Goal: Task Accomplishment & Management: Complete application form

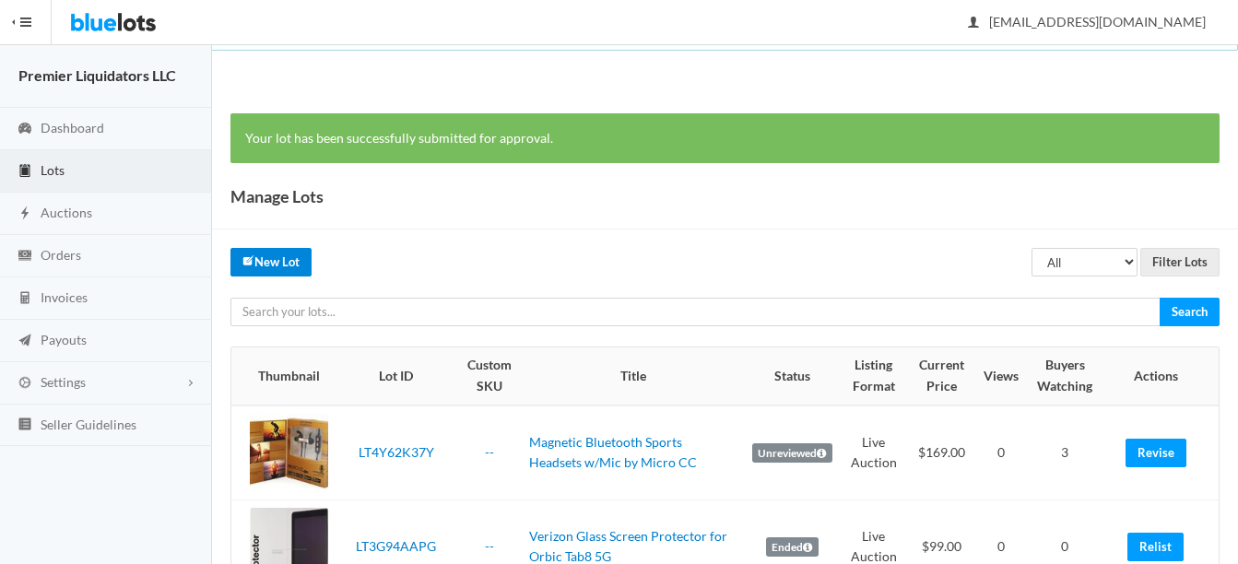
click at [264, 252] on link "New Lot" at bounding box center [270, 262] width 81 height 29
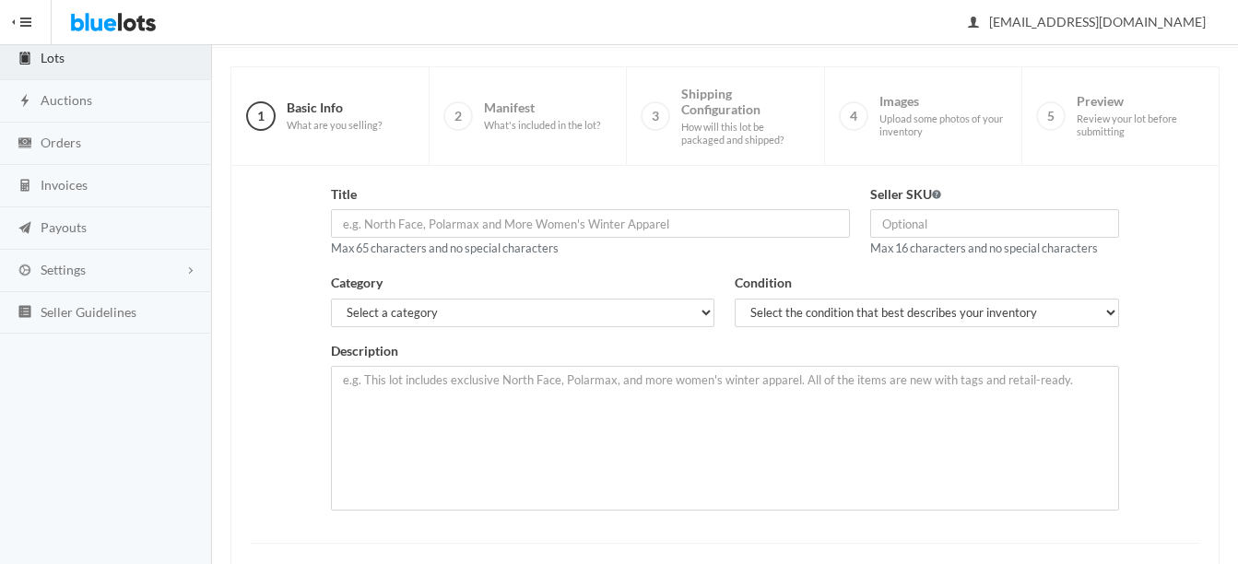
scroll to position [184, 0]
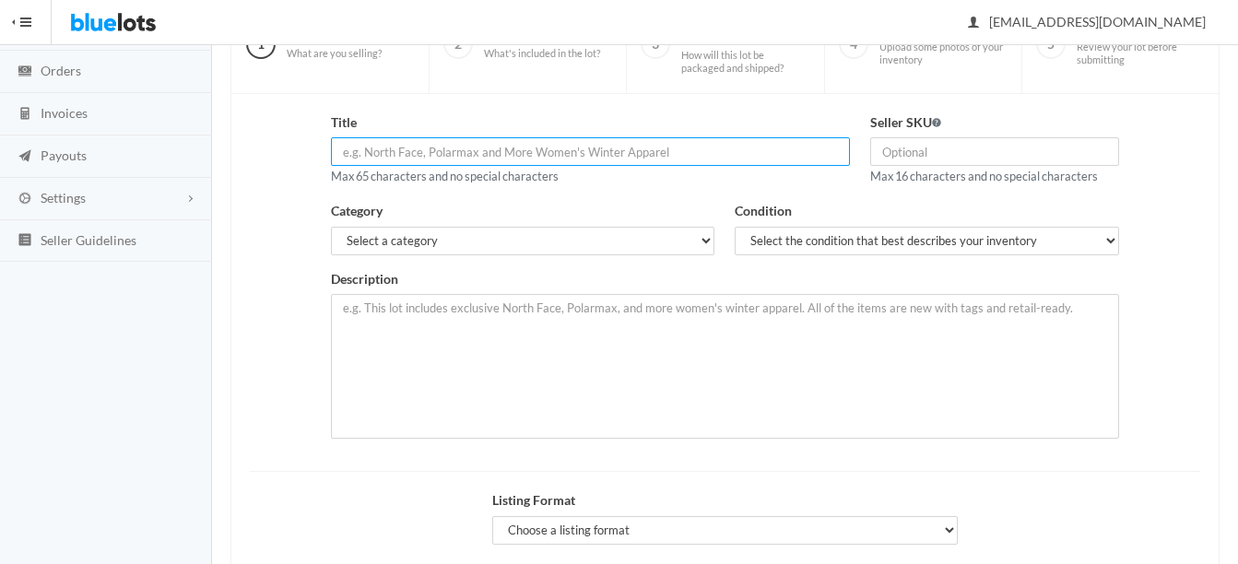
click at [561, 159] on input "text" at bounding box center [590, 151] width 519 height 29
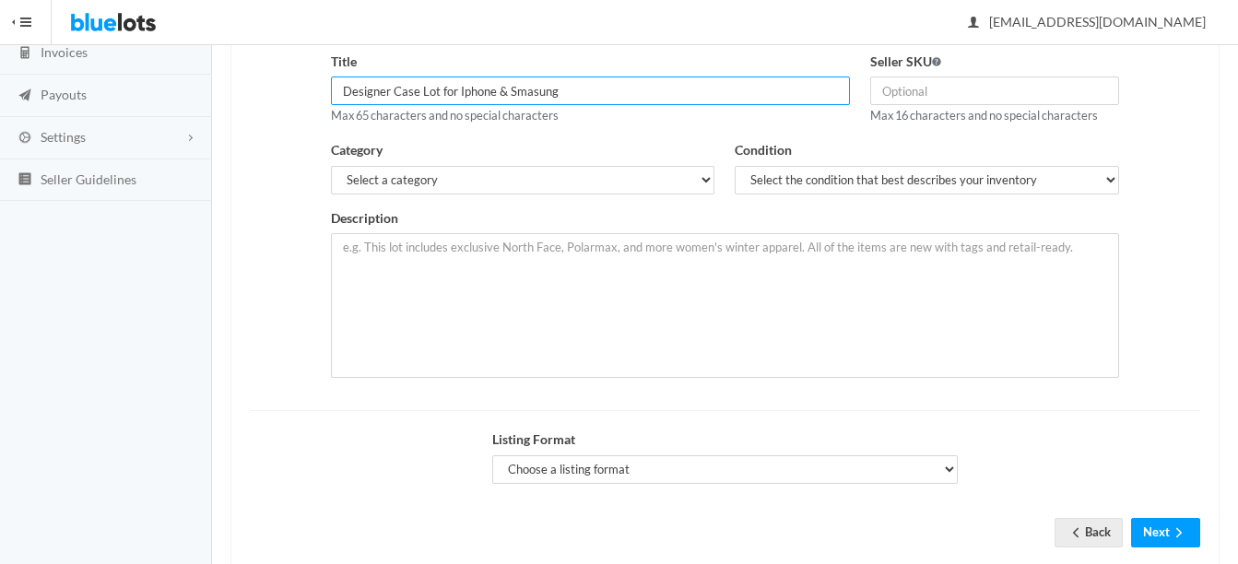
scroll to position [276, 0]
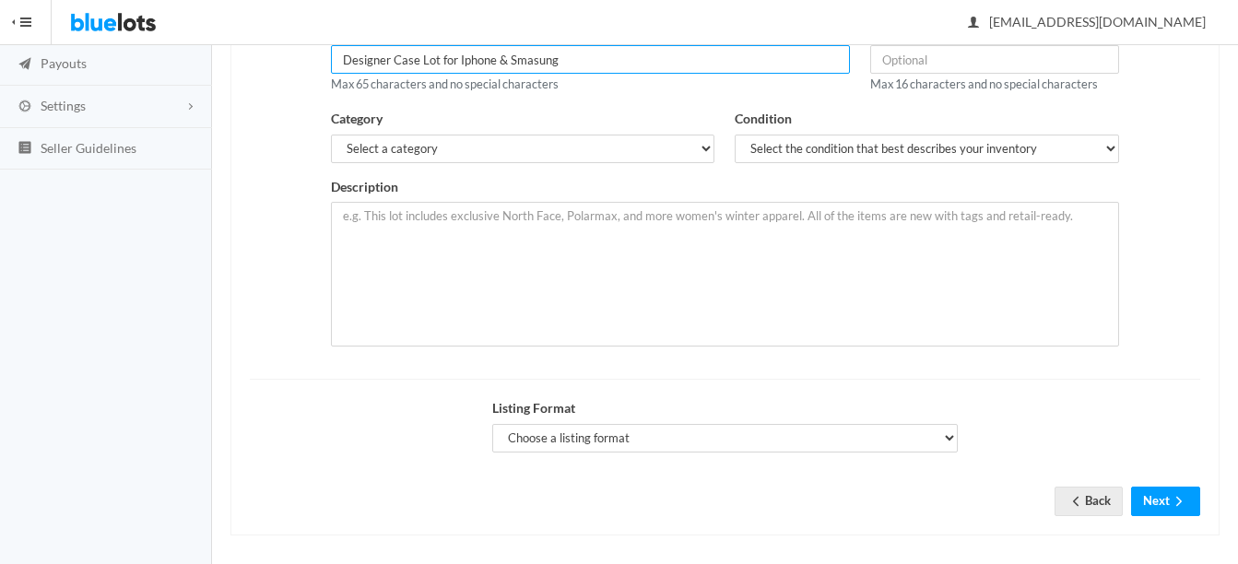
type input "Designer Case Lot for Iphone & Smasung"
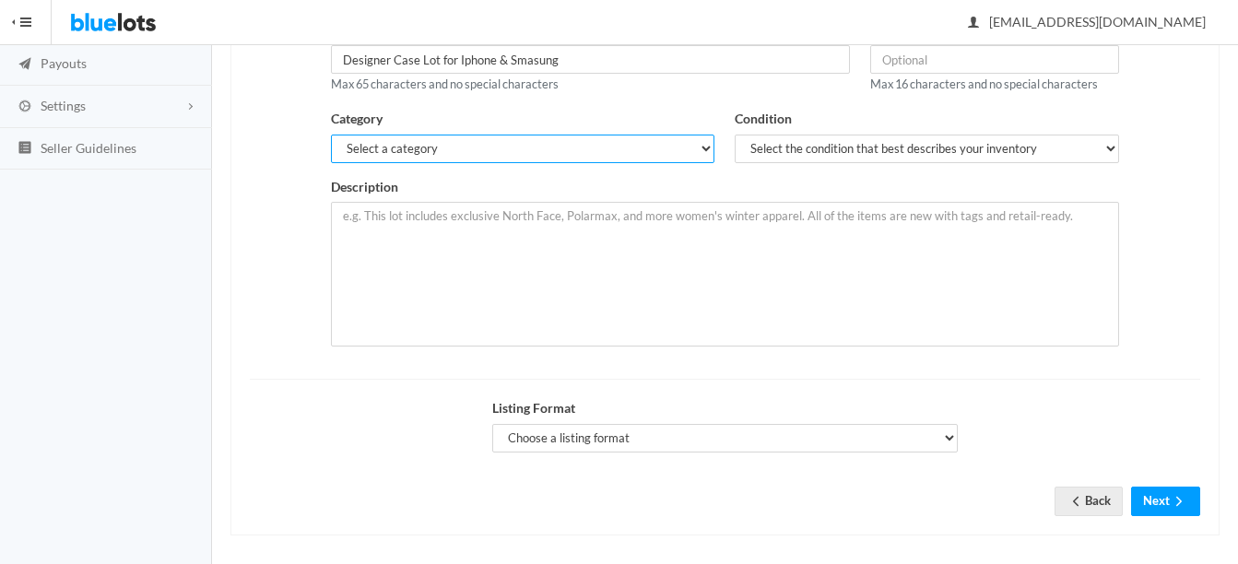
click at [547, 154] on select "Select a category Electronics Clothing, Shoes & Accessories Appliances Home & G…" at bounding box center [523, 149] width 384 height 29
select select "1"
click at [331, 135] on select "Select a category Electronics Clothing, Shoes & Accessories Appliances Home & G…" at bounding box center [523, 149] width 384 height 29
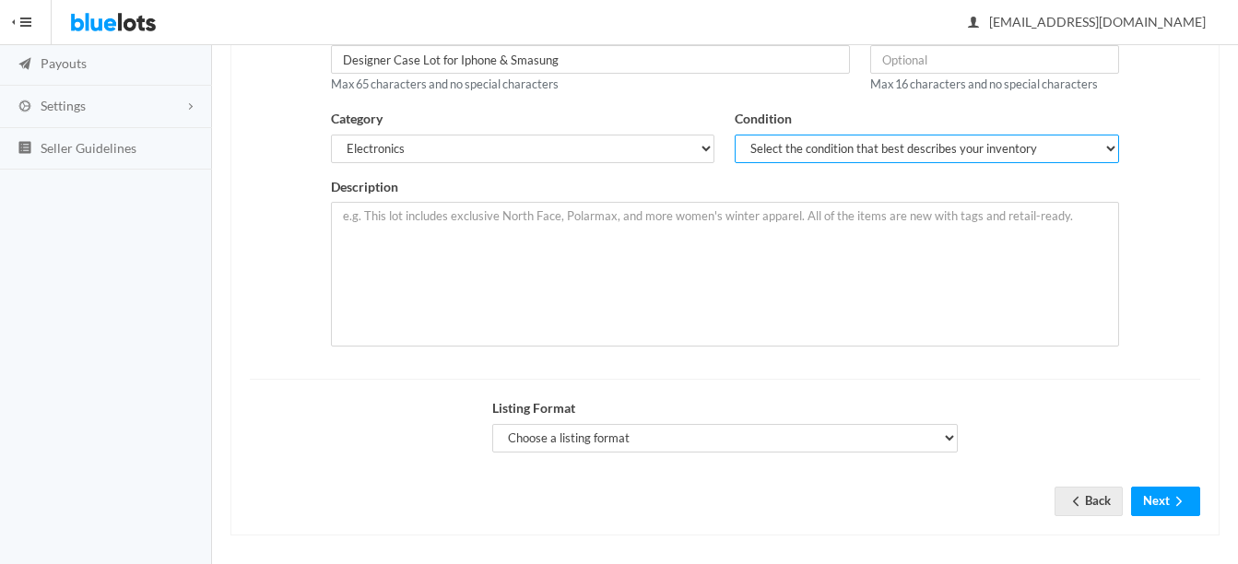
click at [758, 142] on select "Select the condition that best describes your inventory Brand New Shelf Pulls C…" at bounding box center [926, 149] width 384 height 29
select select "1"
click at [734, 135] on select "Select the condition that best describes your inventory Brand New Shelf Pulls C…" at bounding box center [926, 149] width 384 height 29
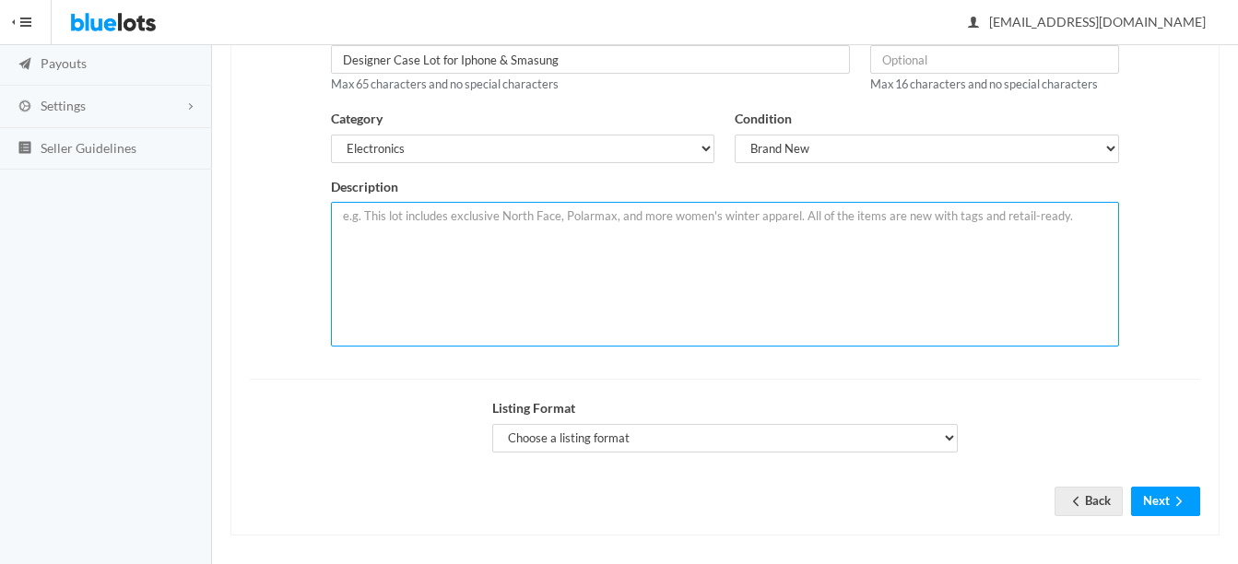
click at [689, 227] on textarea at bounding box center [725, 274] width 788 height 145
type textarea "New in retail box, Lot of 30 Cases for IPhone & Samsung By Tech21"
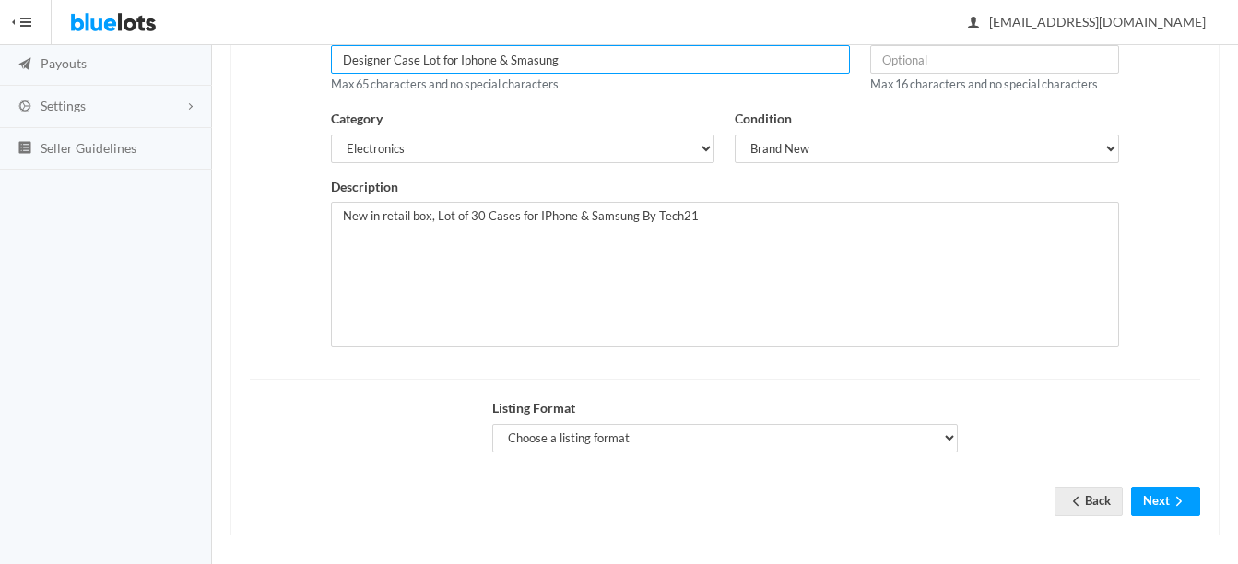
click at [344, 56] on input "Designer Case Lot for Iphone & Smasung" at bounding box center [590, 59] width 519 height 29
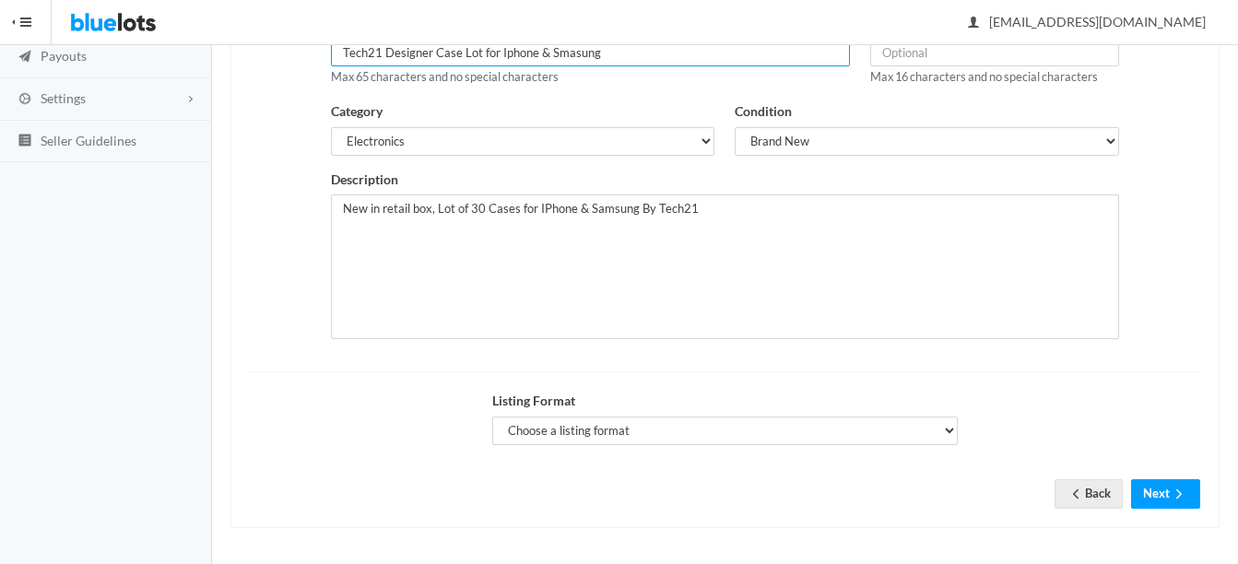
scroll to position [286, 0]
type input "Tech21 Designer Case Lot for Iphone & Smasung"
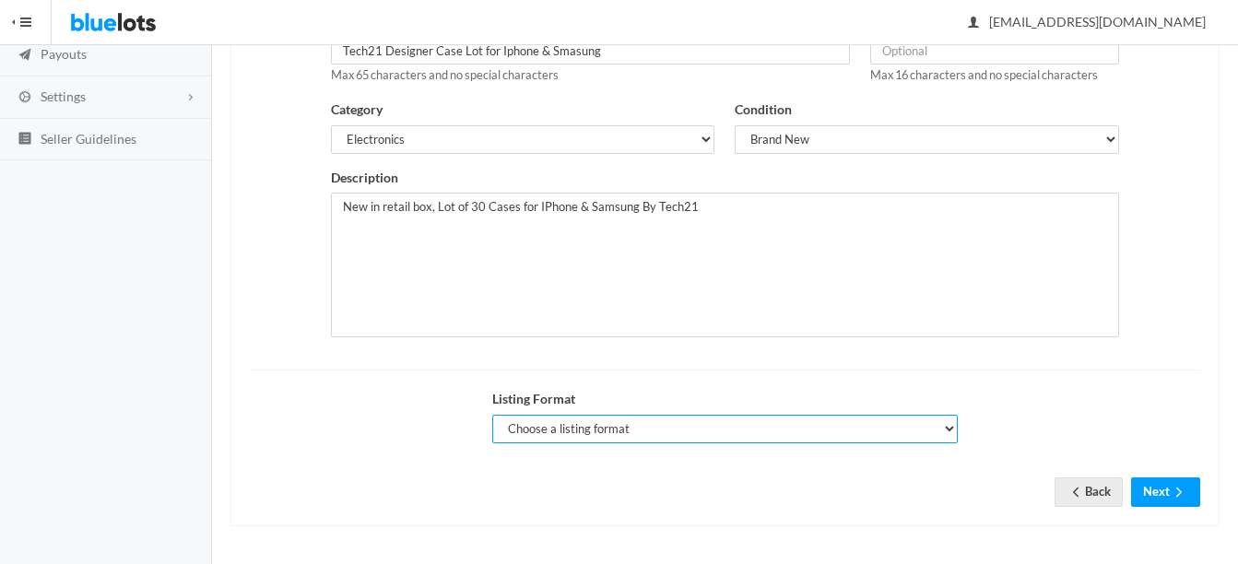
click at [663, 420] on select "Choose a listing format Auction Buy Now" at bounding box center [724, 429] width 465 height 29
select select "true"
click at [492, 415] on select "Choose a listing format Auction Buy Now" at bounding box center [724, 429] width 465 height 29
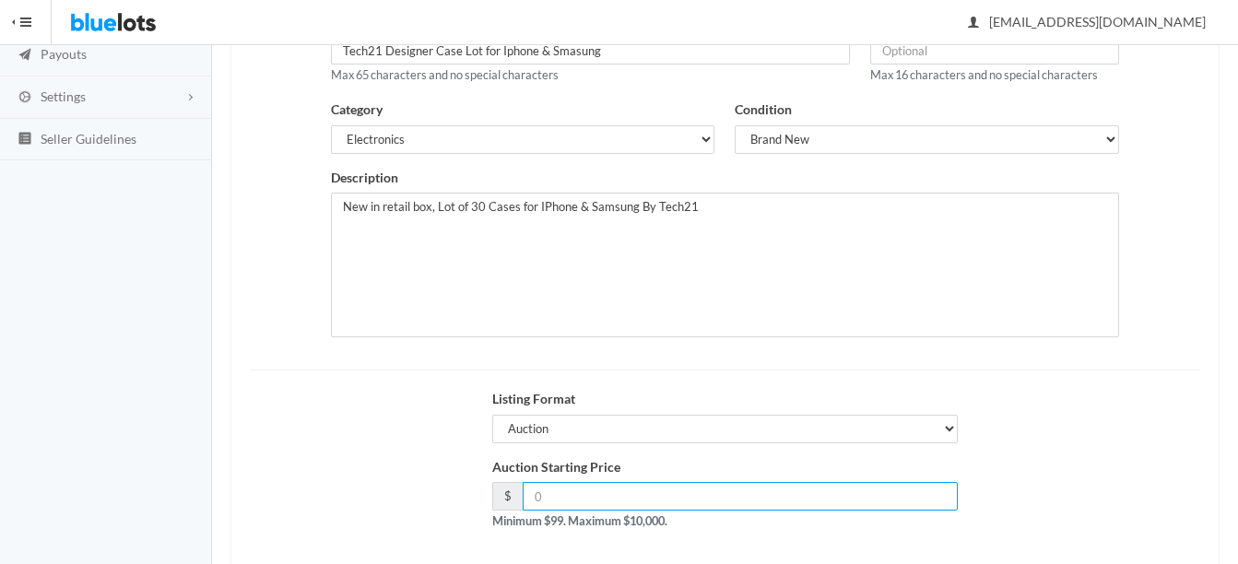
click at [682, 503] on input "number" at bounding box center [740, 496] width 435 height 29
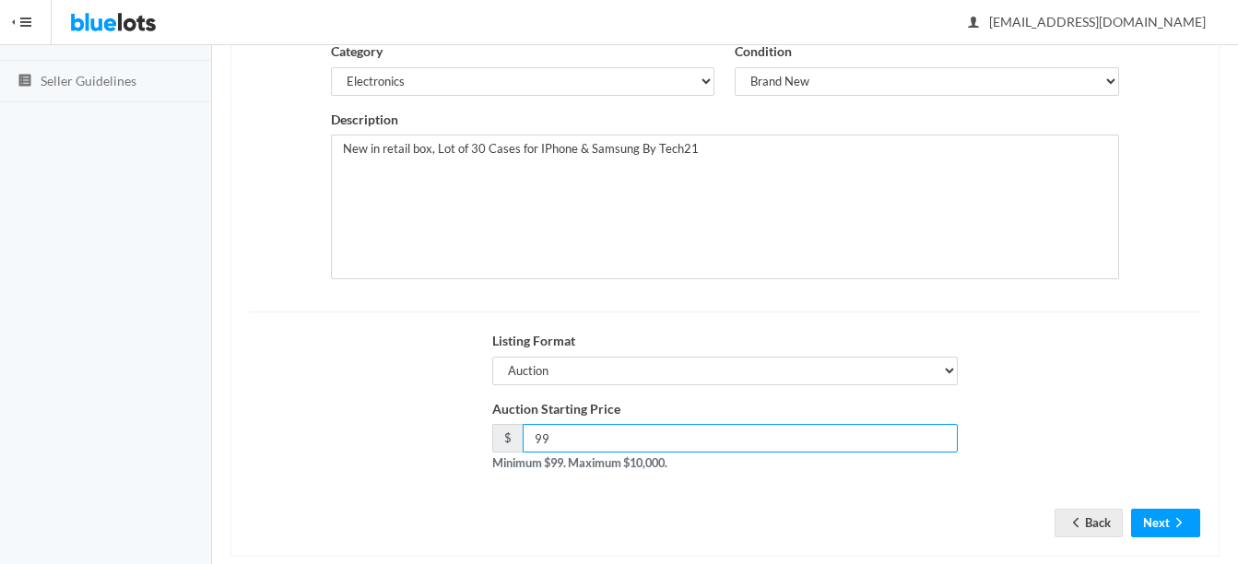
scroll to position [374, 0]
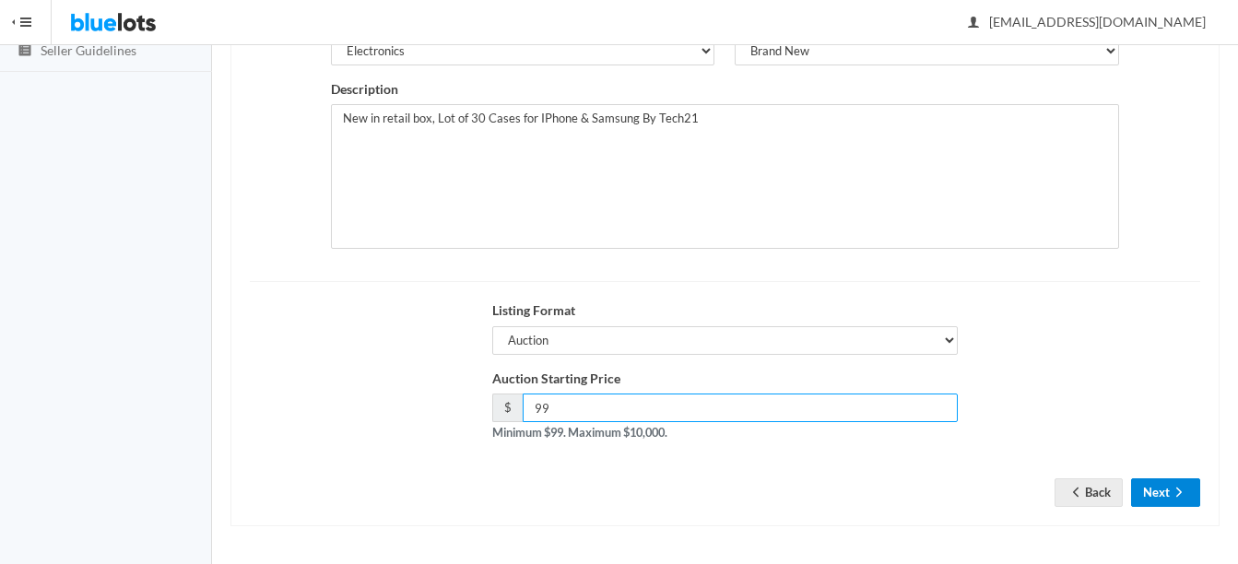
type input "99"
click at [1172, 479] on button "Next" at bounding box center [1165, 492] width 69 height 29
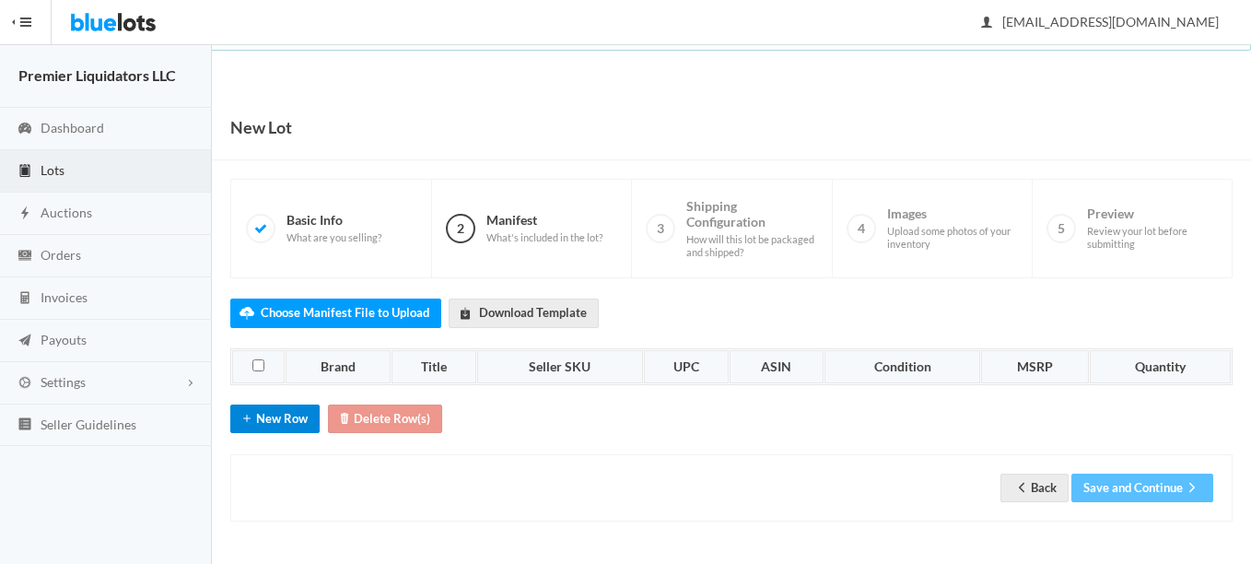
click at [268, 420] on button "New Row" at bounding box center [274, 419] width 89 height 29
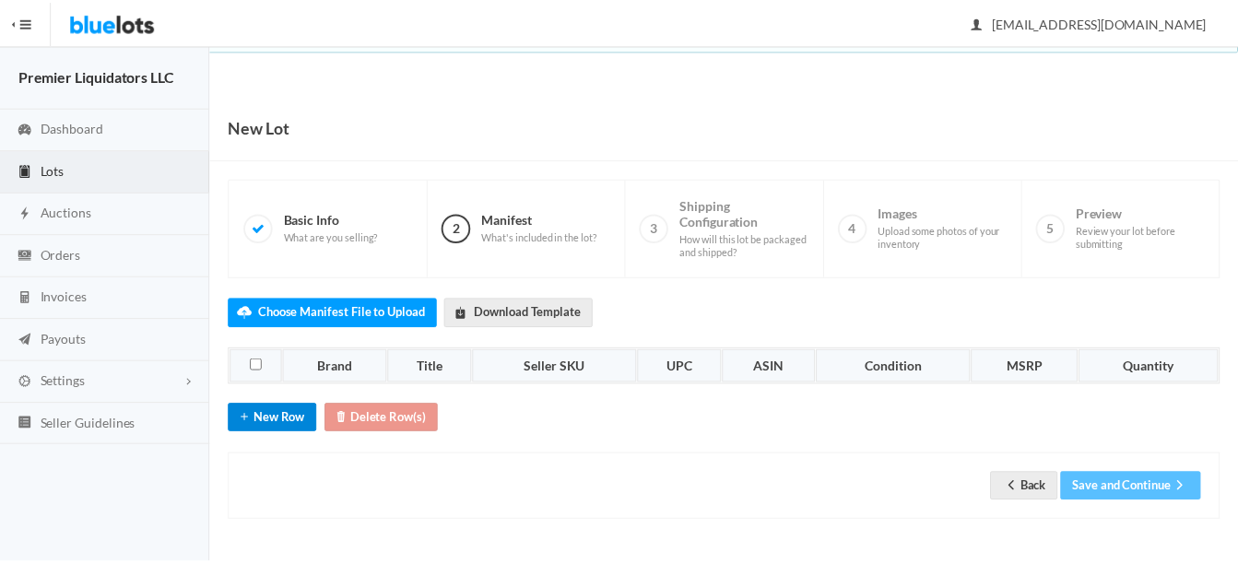
scroll to position [29, 0]
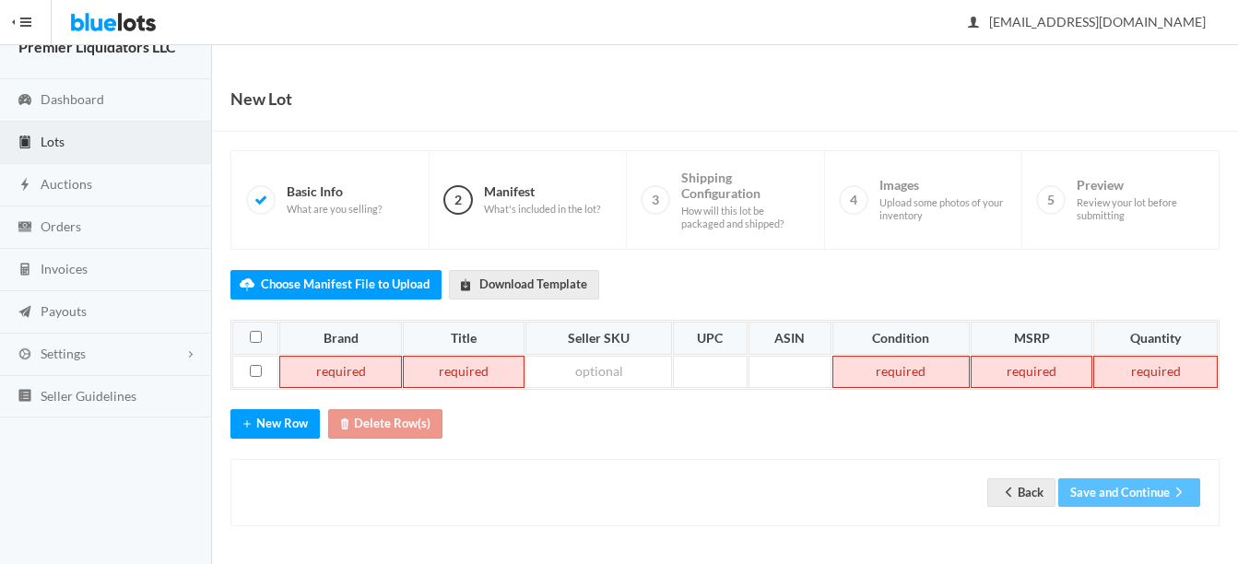
click at [337, 382] on td at bounding box center [340, 372] width 123 height 33
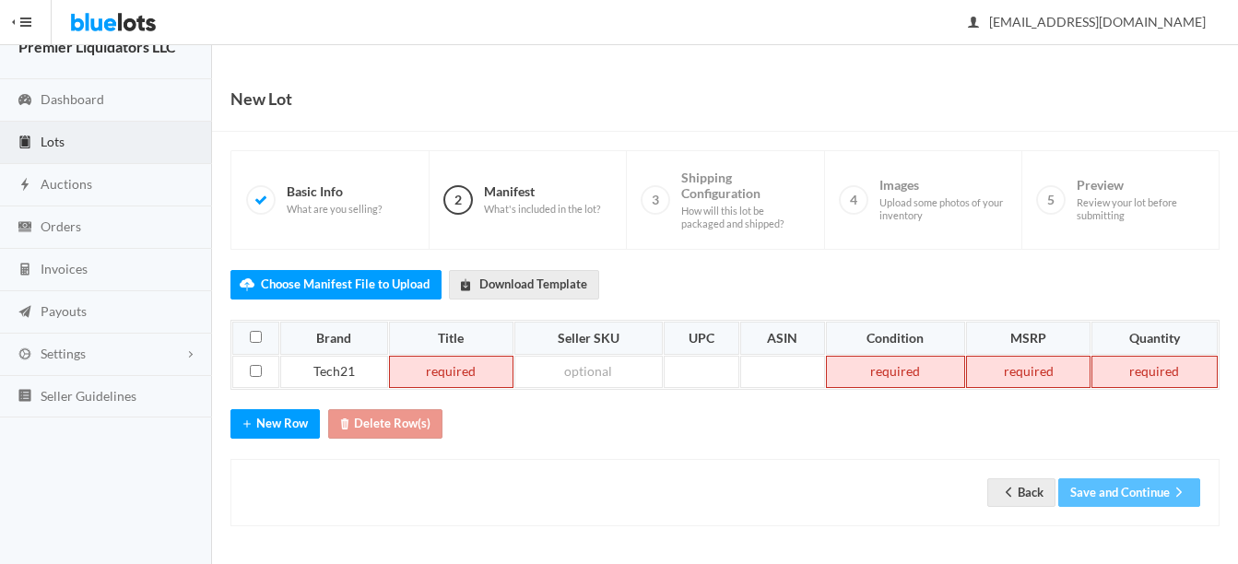
click at [409, 366] on td at bounding box center [451, 372] width 124 height 33
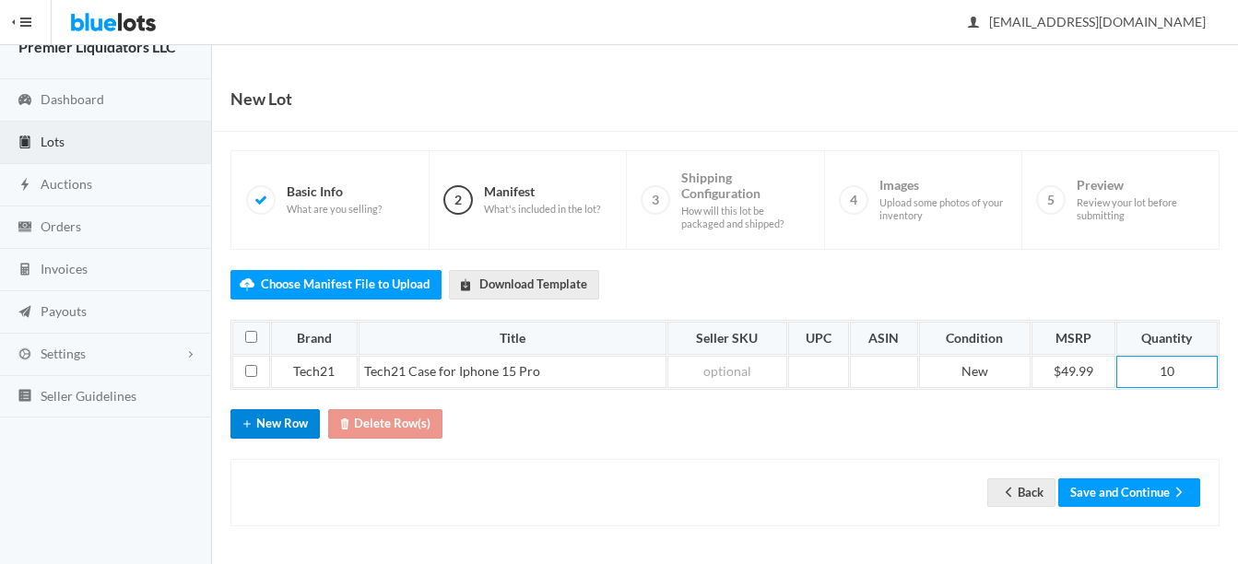
click at [268, 416] on button "New Row" at bounding box center [274, 423] width 89 height 29
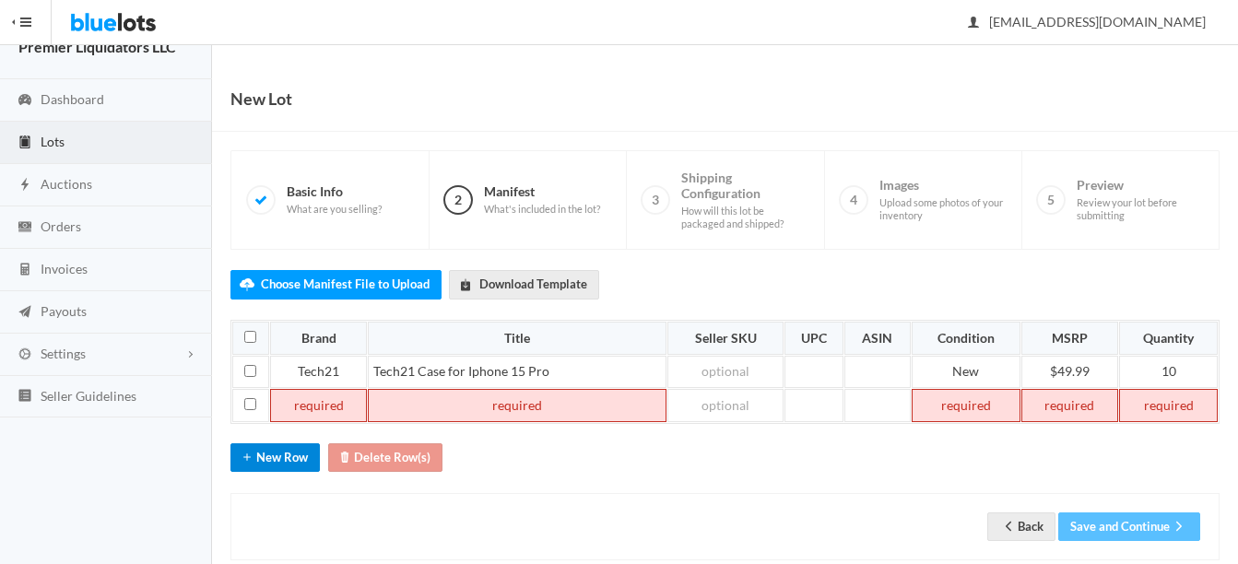
scroll to position [63, 0]
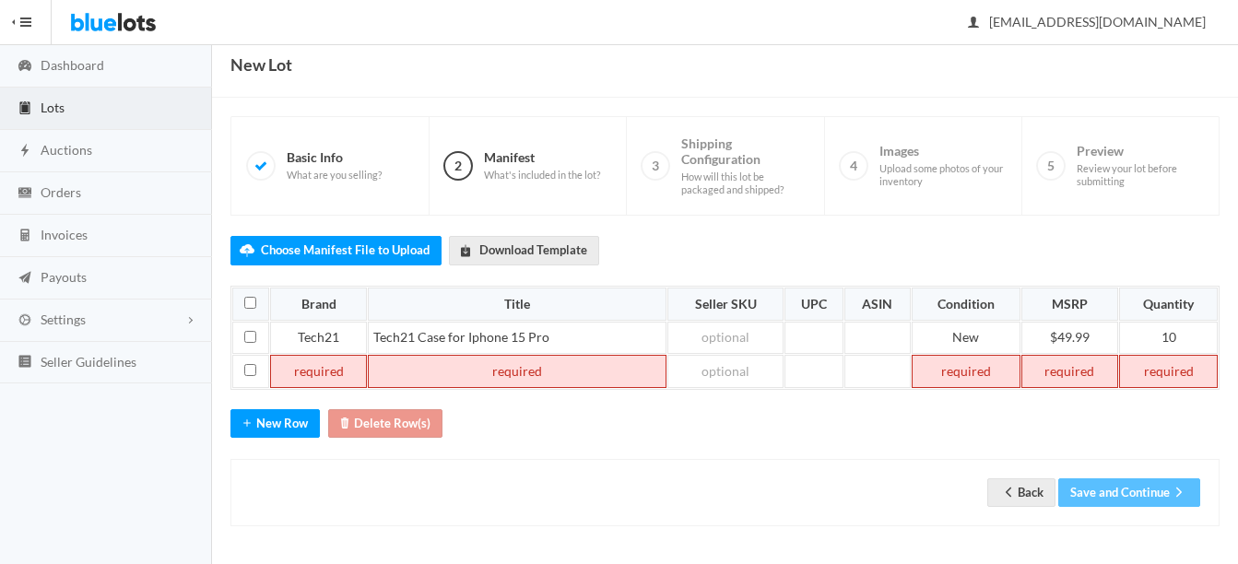
click at [294, 372] on td at bounding box center [318, 371] width 97 height 33
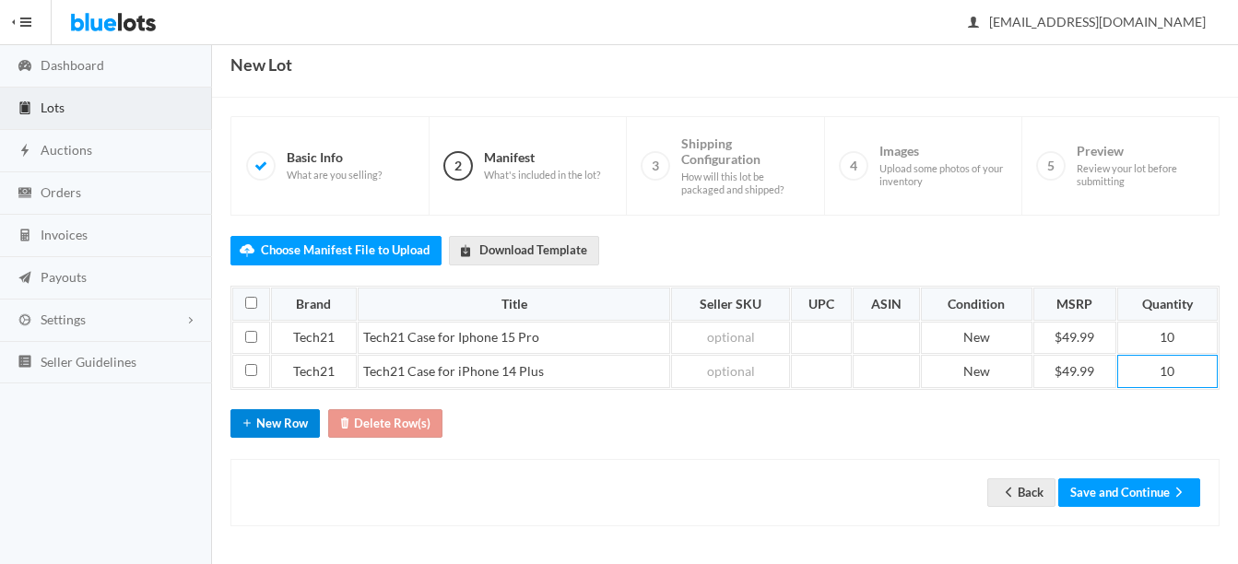
click at [272, 425] on button "New Row" at bounding box center [274, 423] width 89 height 29
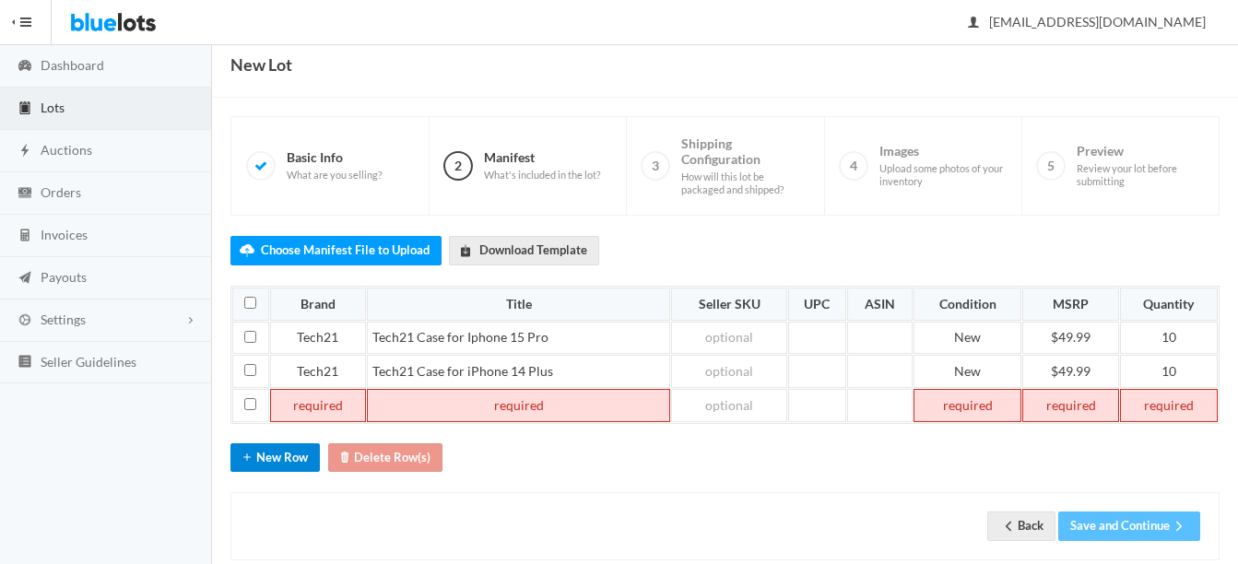
scroll to position [97, 0]
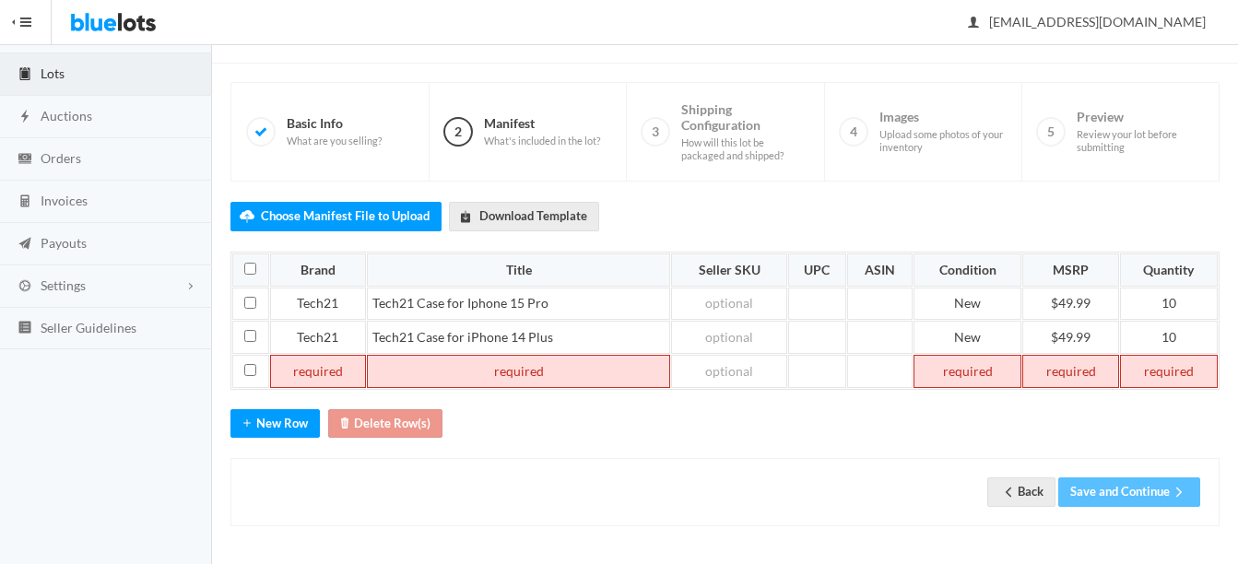
click at [322, 371] on td at bounding box center [318, 371] width 97 height 33
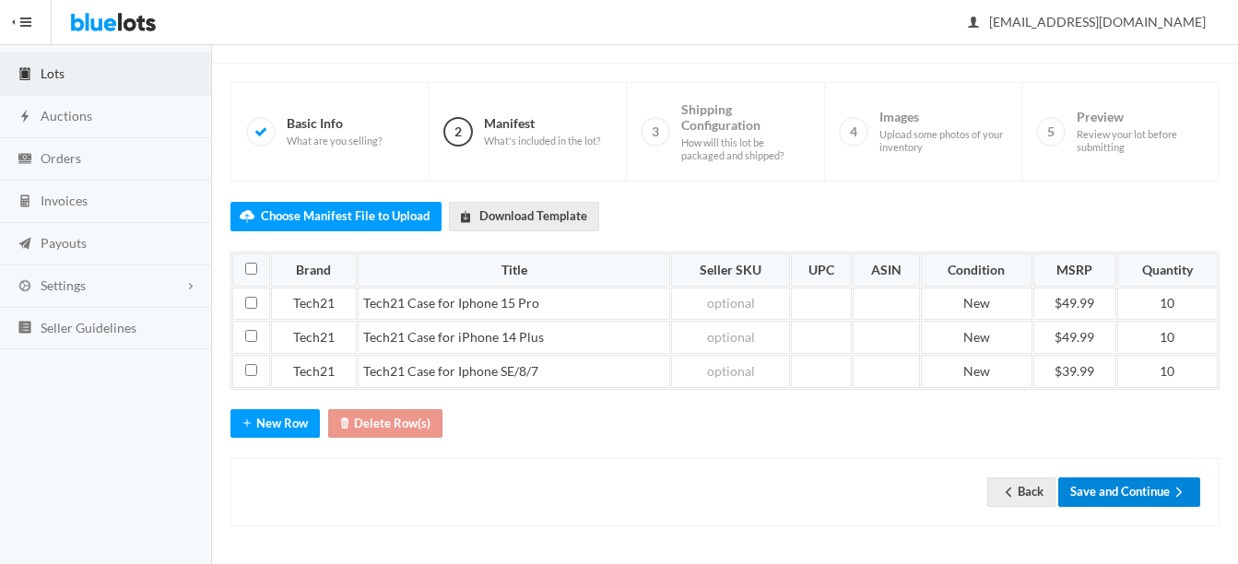
click at [1113, 491] on button "Save and Continue" at bounding box center [1129, 491] width 142 height 29
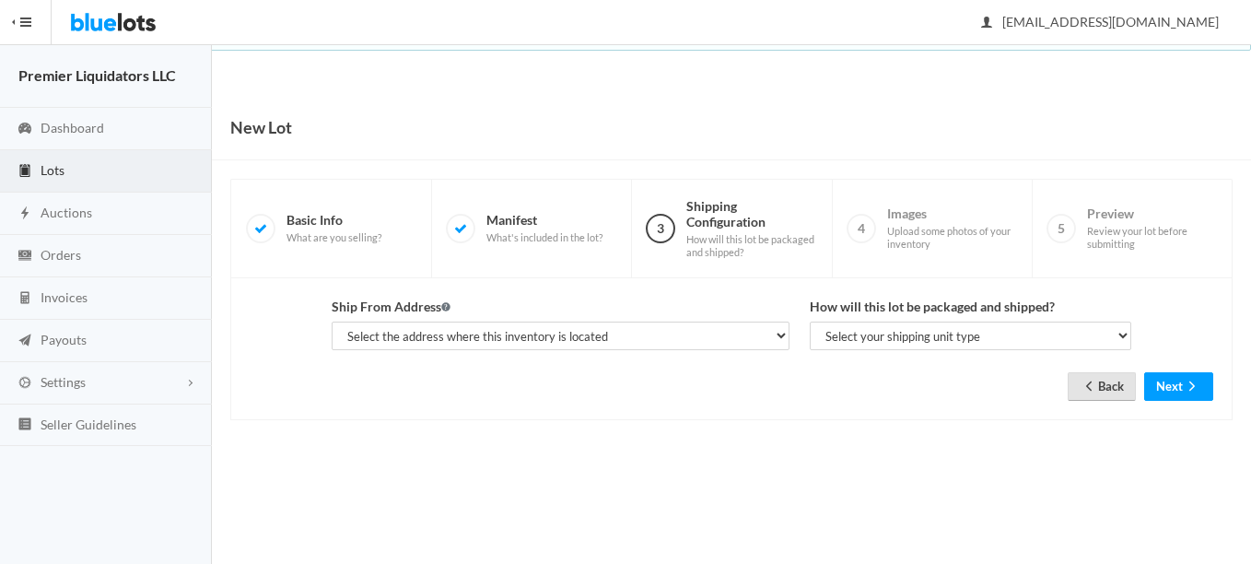
click at [1107, 387] on link "Back" at bounding box center [1102, 386] width 68 height 29
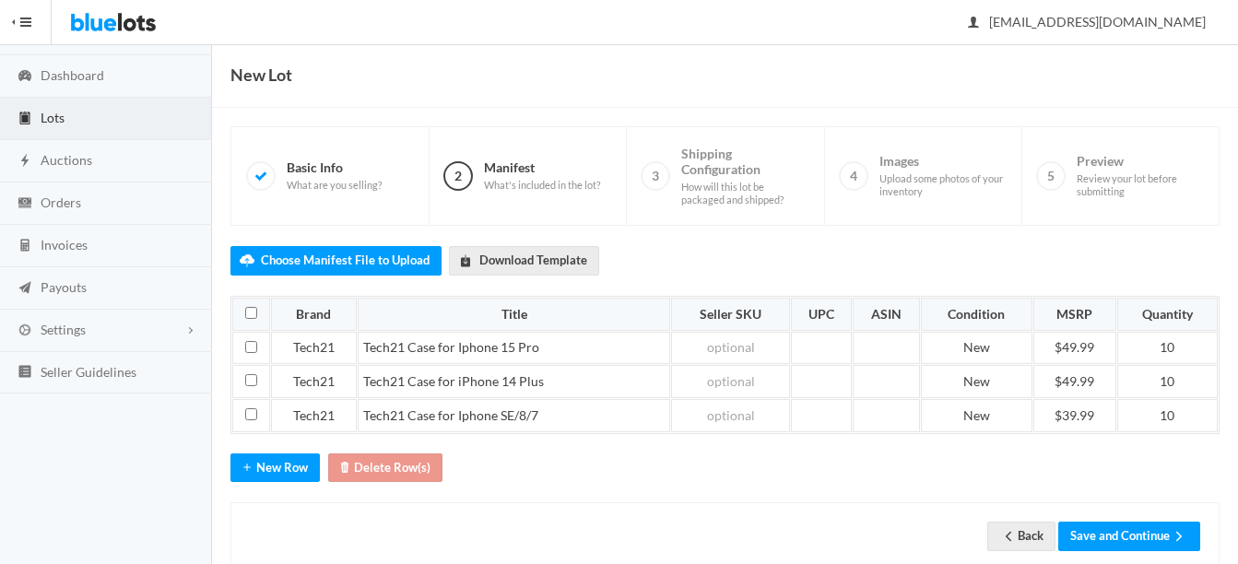
scroll to position [97, 0]
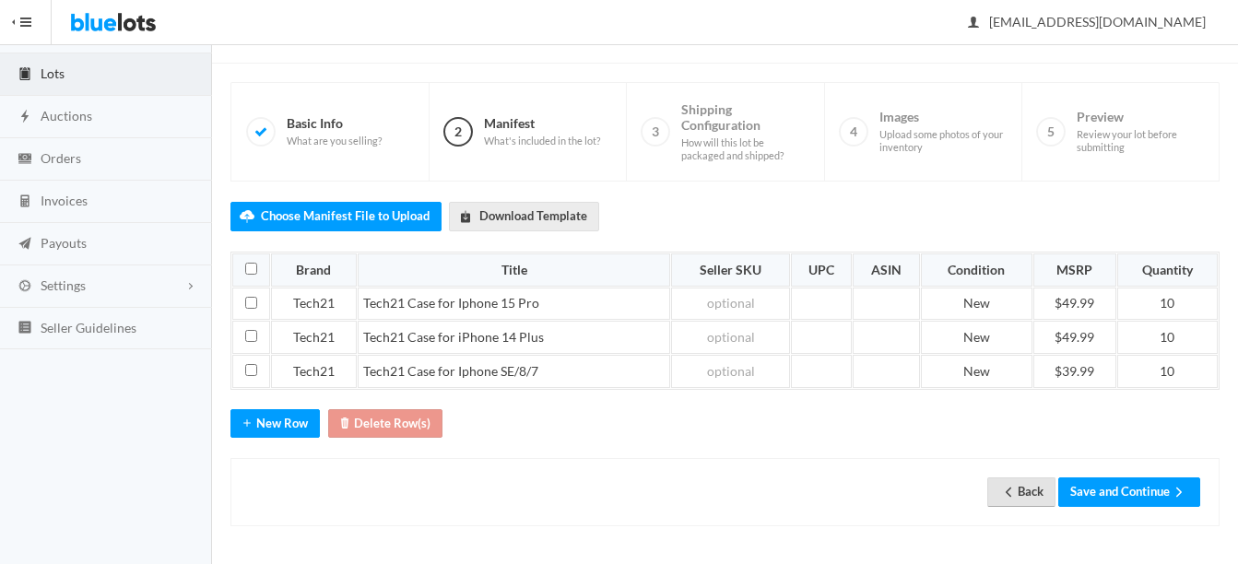
click at [1005, 489] on icon "arrow back" at bounding box center [1008, 491] width 6 height 9
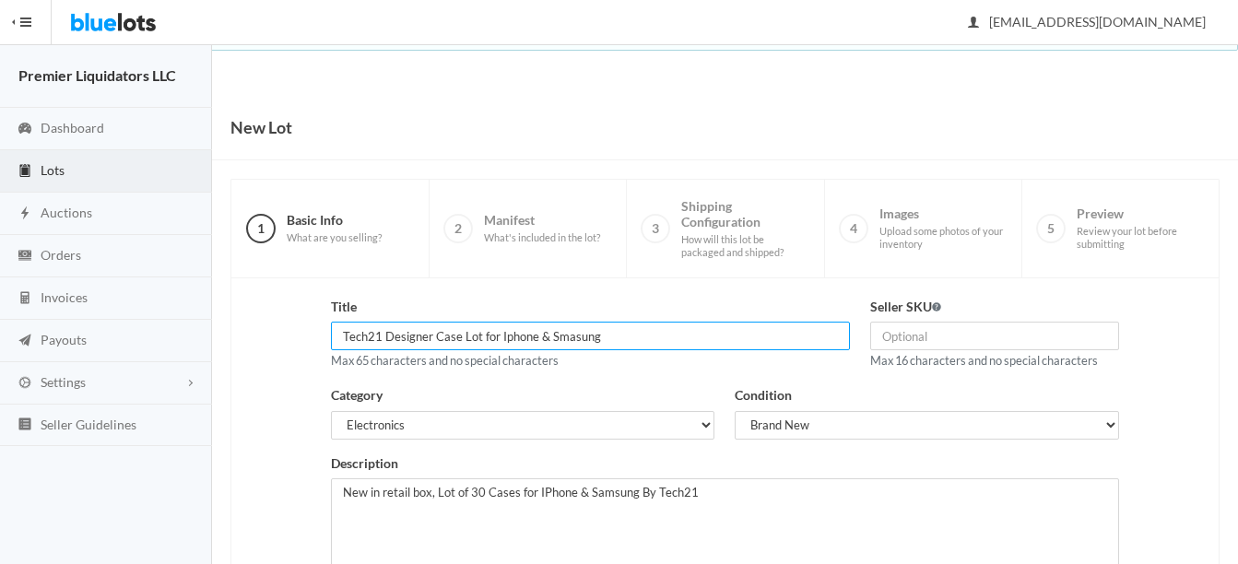
click at [612, 334] on input "Tech21 Designer Case Lot for Iphone & Smasung" at bounding box center [590, 336] width 519 height 29
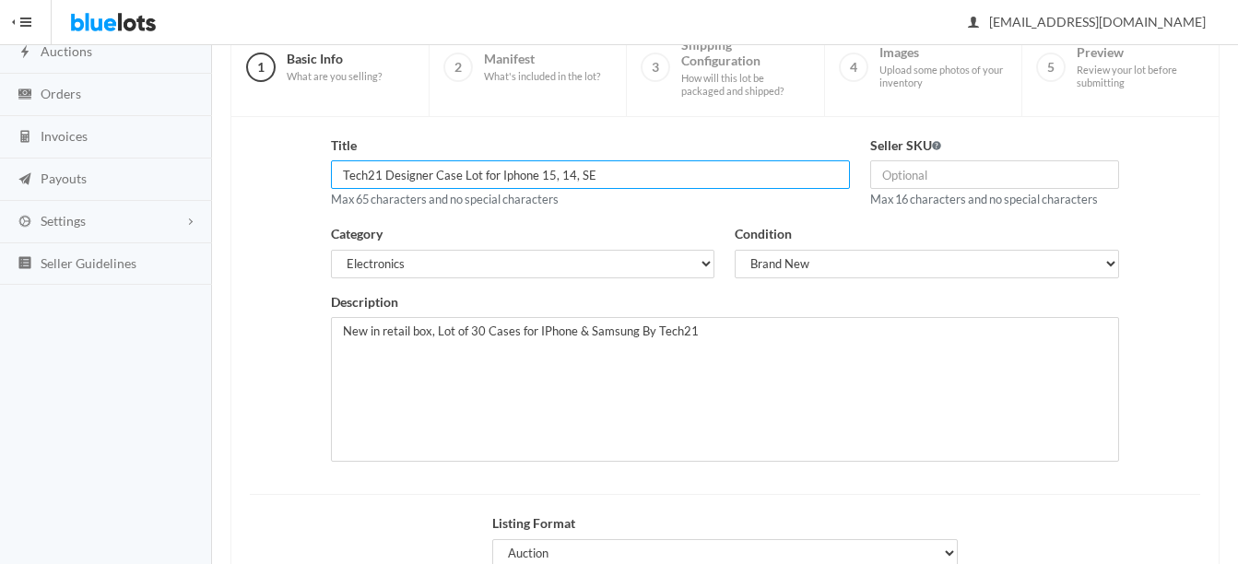
scroll to position [184, 0]
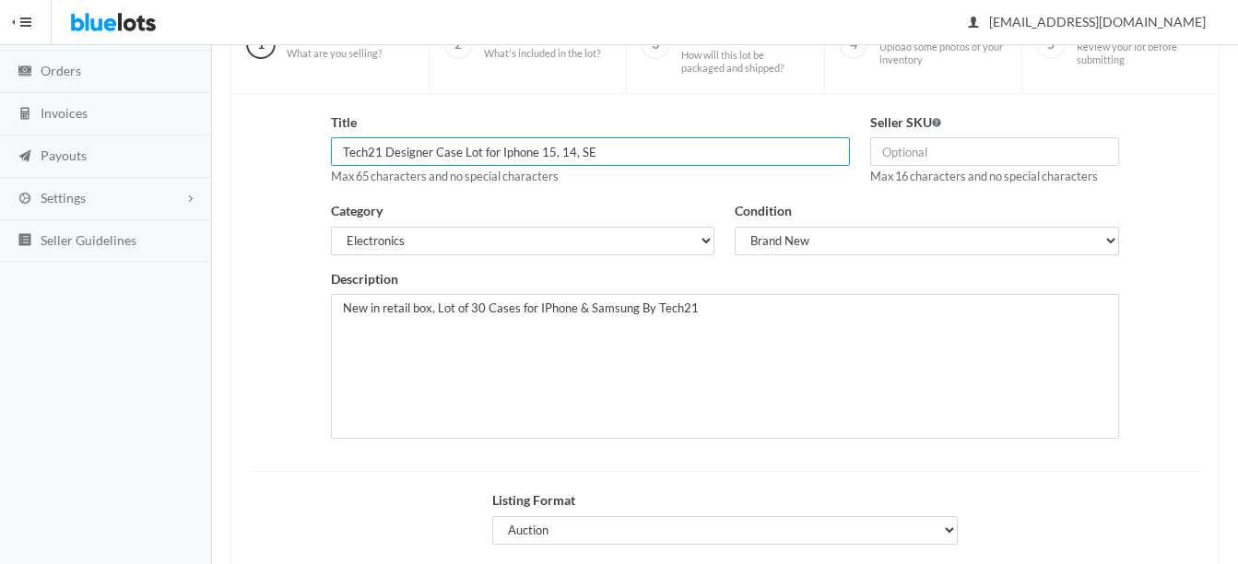
type input "Tech21 Designer Case Lot for Iphone 15, 14, SE"
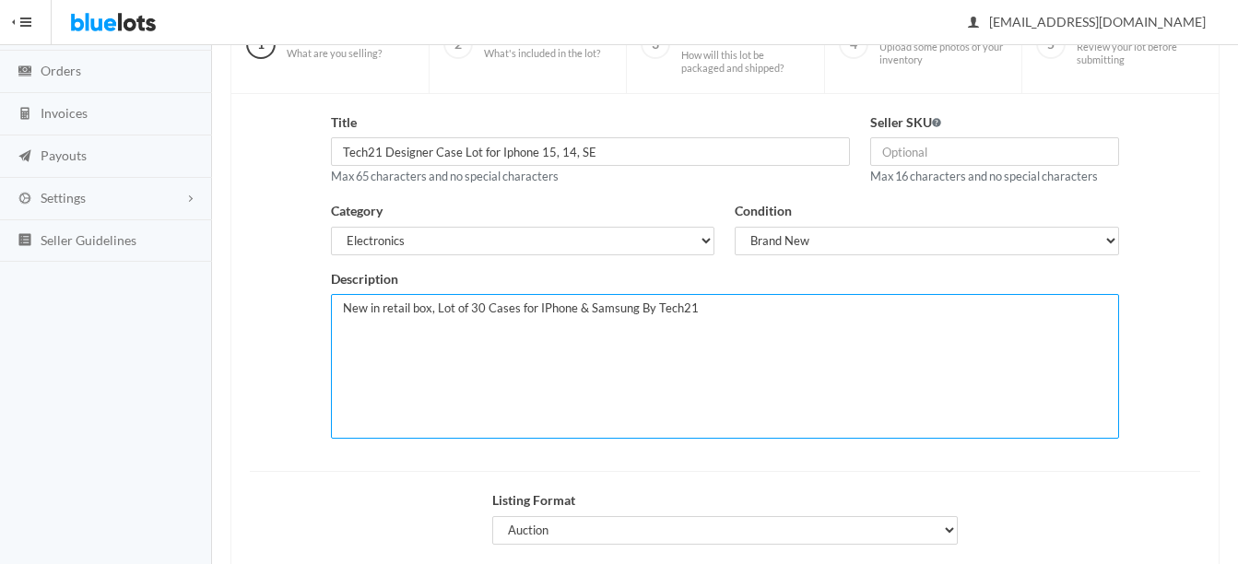
click at [630, 311] on textarea "New in retail box, Lot of 30 Cases for IPhone & Samsung By Tech21" at bounding box center [725, 366] width 788 height 145
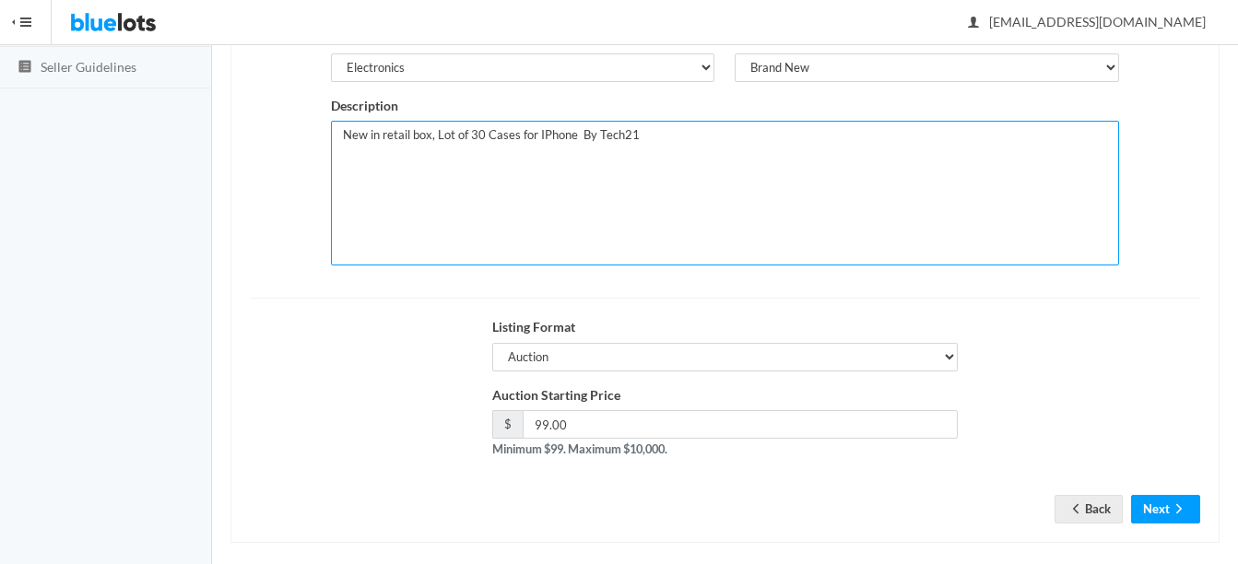
scroll to position [369, 0]
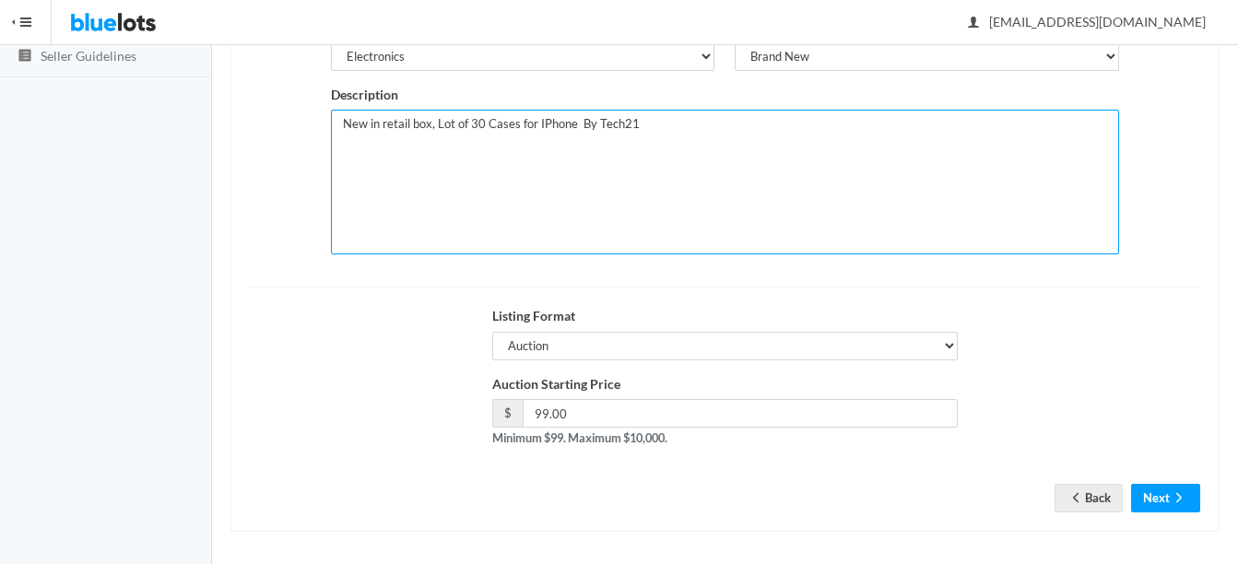
click at [479, 119] on textarea "New in retail box, Lot of 30 Cases for IPhone & Samsung By Tech21" at bounding box center [725, 182] width 788 height 145
type textarea "New in retail box, Lot of 40 Cases for IPhone By Tech21"
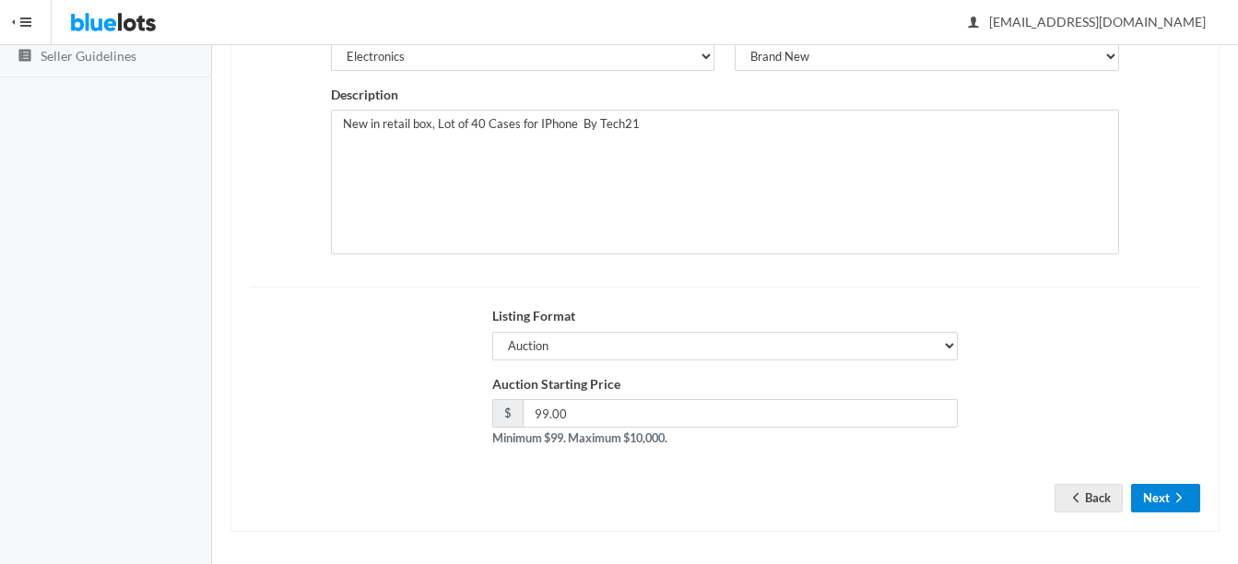
click at [1175, 499] on icon "arrow forward" at bounding box center [1178, 497] width 18 height 15
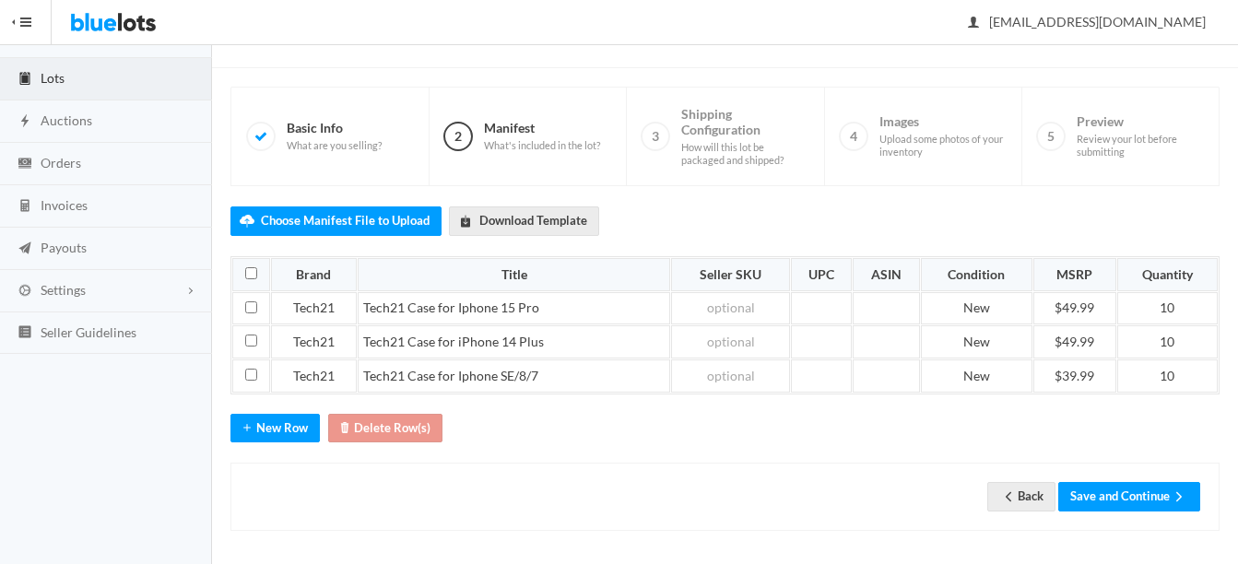
scroll to position [97, 0]
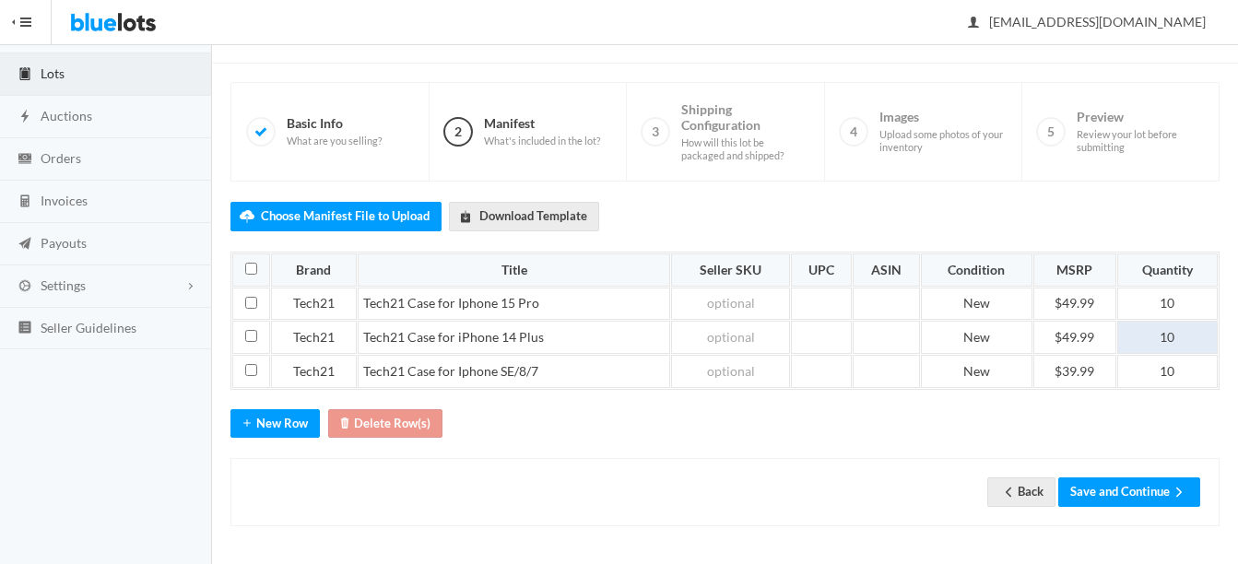
click at [1180, 337] on td "10" at bounding box center [1167, 337] width 100 height 33
click at [1180, 371] on td "10" at bounding box center [1167, 371] width 100 height 33
click at [1126, 479] on button "Save and Continue" at bounding box center [1129, 491] width 142 height 29
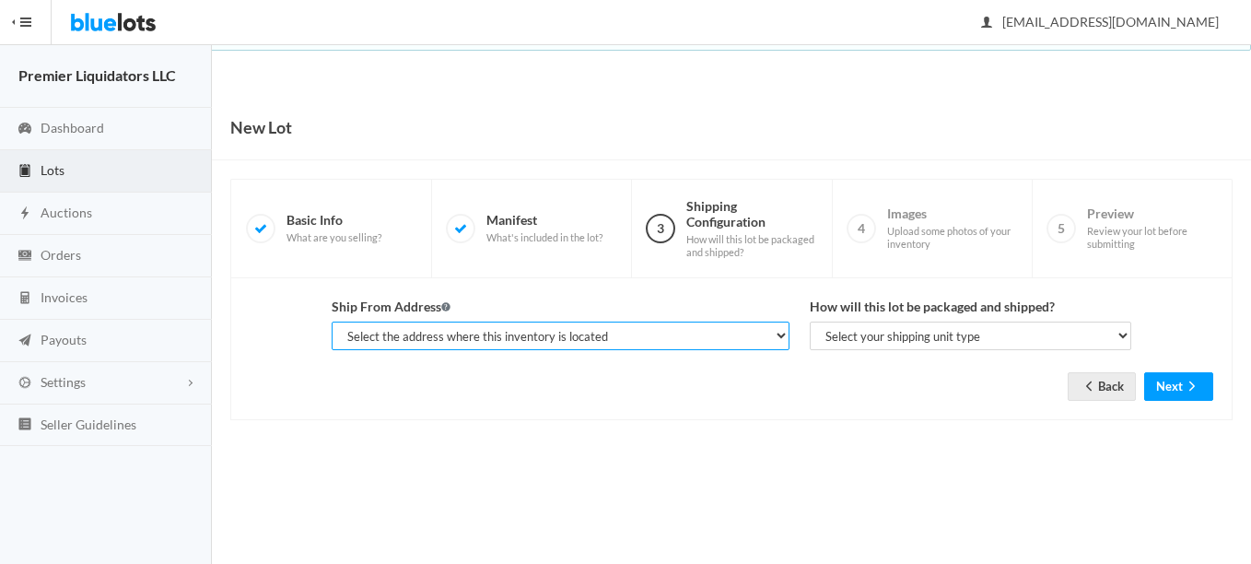
click at [646, 339] on select "Select the address where this inventory is located Premier Liquidatores, [STREE…" at bounding box center [561, 336] width 458 height 29
select select "25095"
click at [332, 322] on select "Select the address where this inventory is located Premier Liquidatores, [STREE…" at bounding box center [561, 336] width 458 height 29
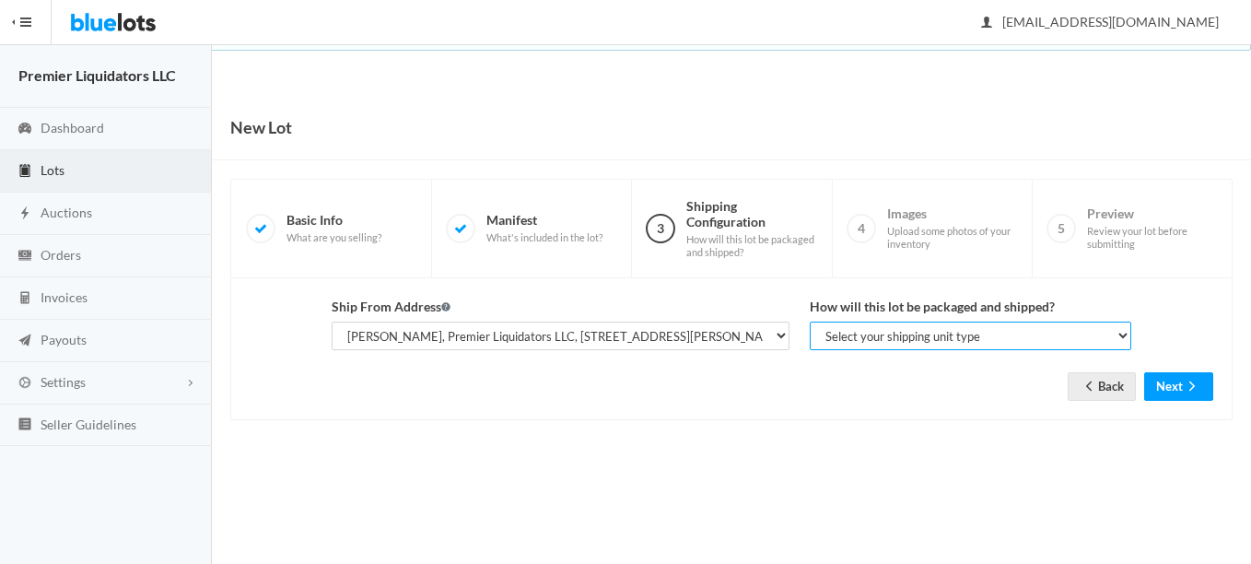
click at [869, 335] on select "Select your shipping unit type Parcel Pallet Truckload" at bounding box center [971, 336] width 322 height 29
select select "parcel"
click at [810, 322] on select "Select your shipping unit type Parcel Pallet Truckload" at bounding box center [971, 336] width 322 height 29
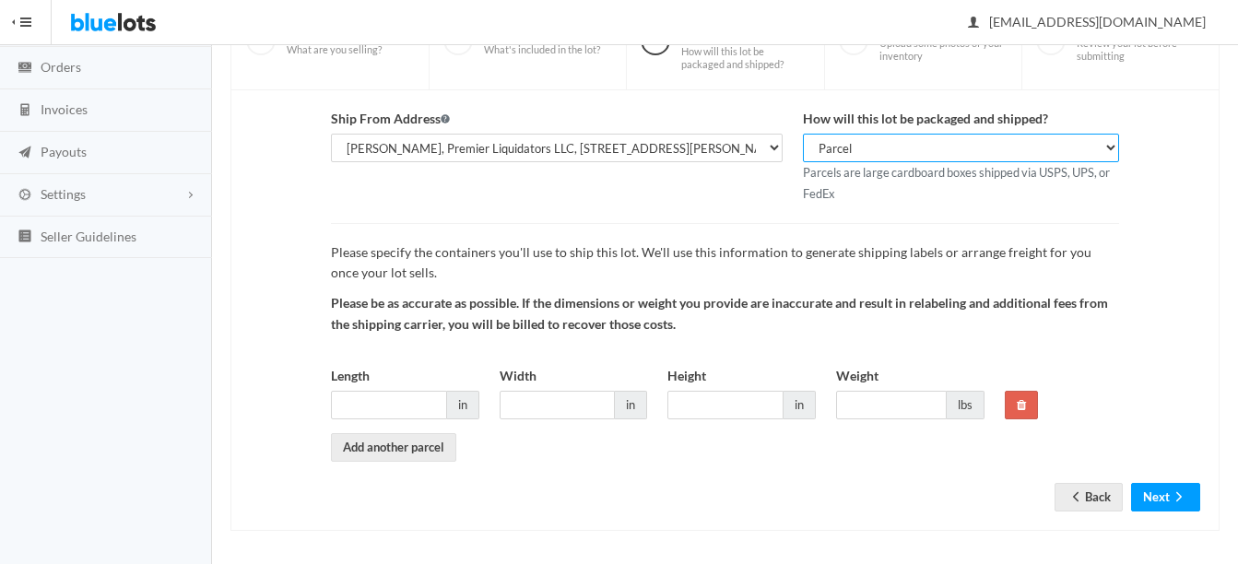
scroll to position [193, 0]
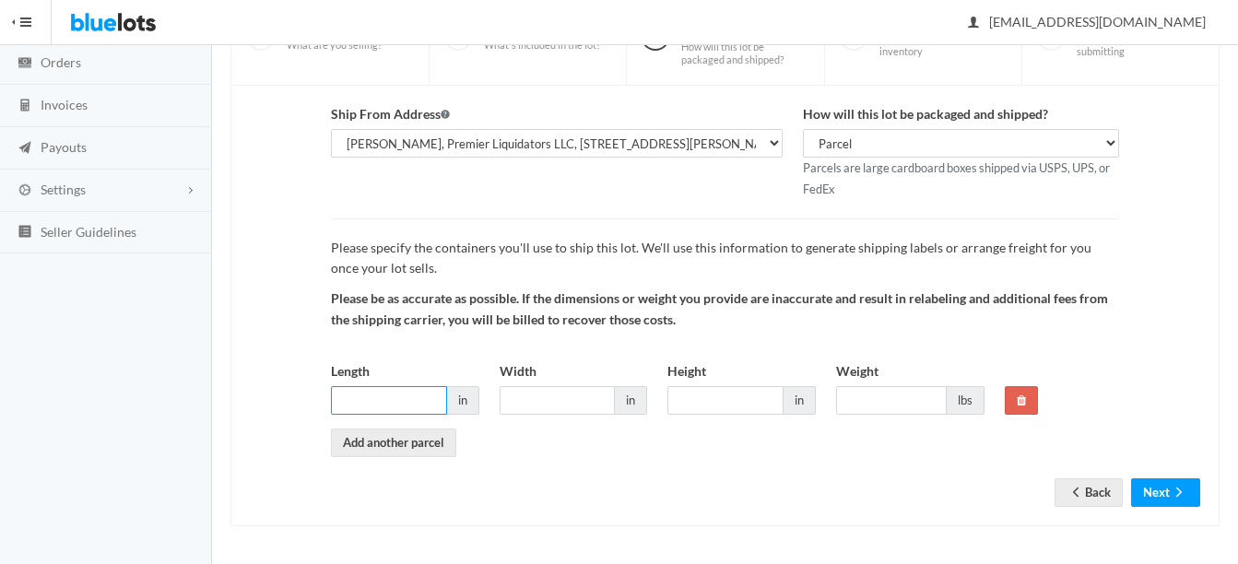
click at [418, 407] on input "Length" at bounding box center [389, 400] width 116 height 29
type input "12"
type input "10"
type input "8"
type input "10"
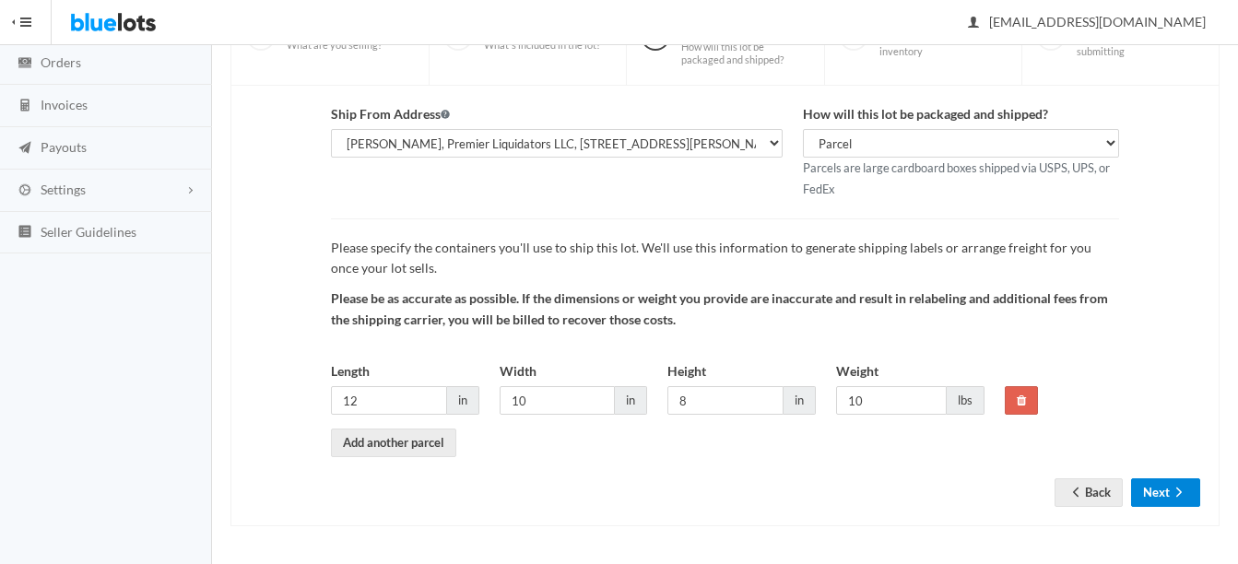
click at [1178, 486] on icon "arrow forward" at bounding box center [1178, 492] width 18 height 15
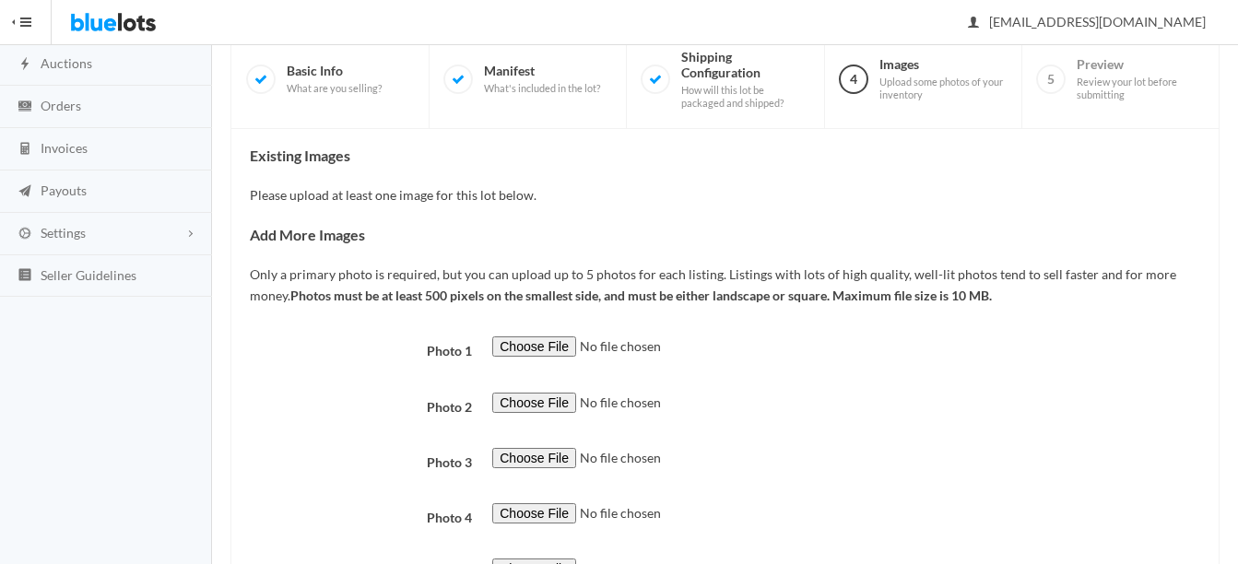
scroll to position [184, 0]
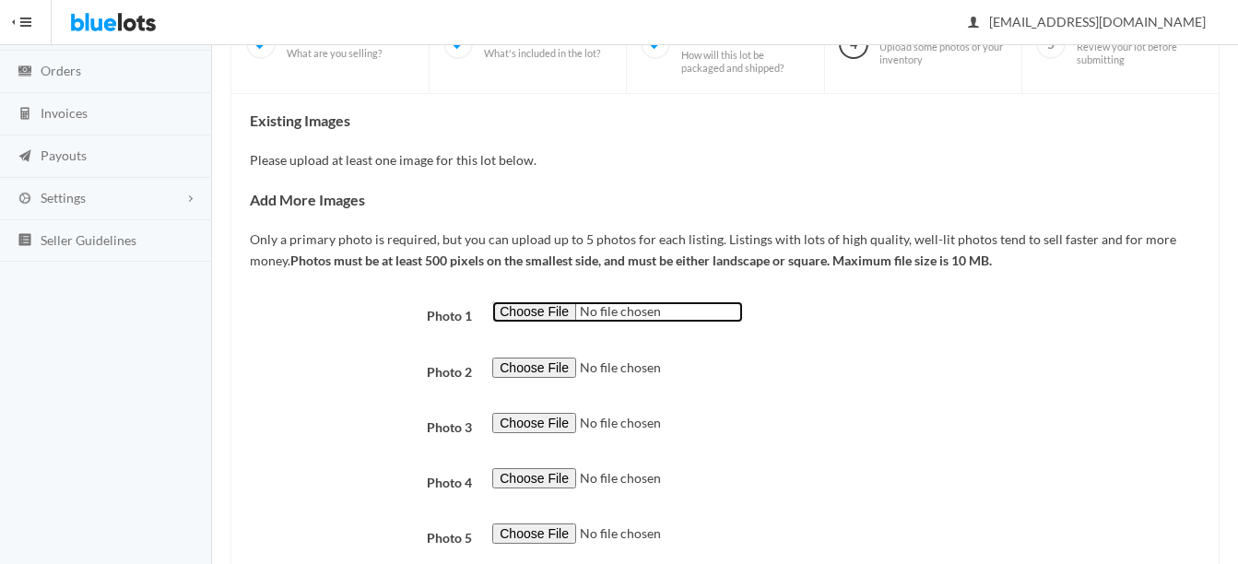
click at [505, 311] on input "file" at bounding box center [617, 311] width 251 height 21
click at [515, 319] on input "file" at bounding box center [617, 311] width 251 height 21
type input "C:\fakepath\s-l960 (18).jpg"
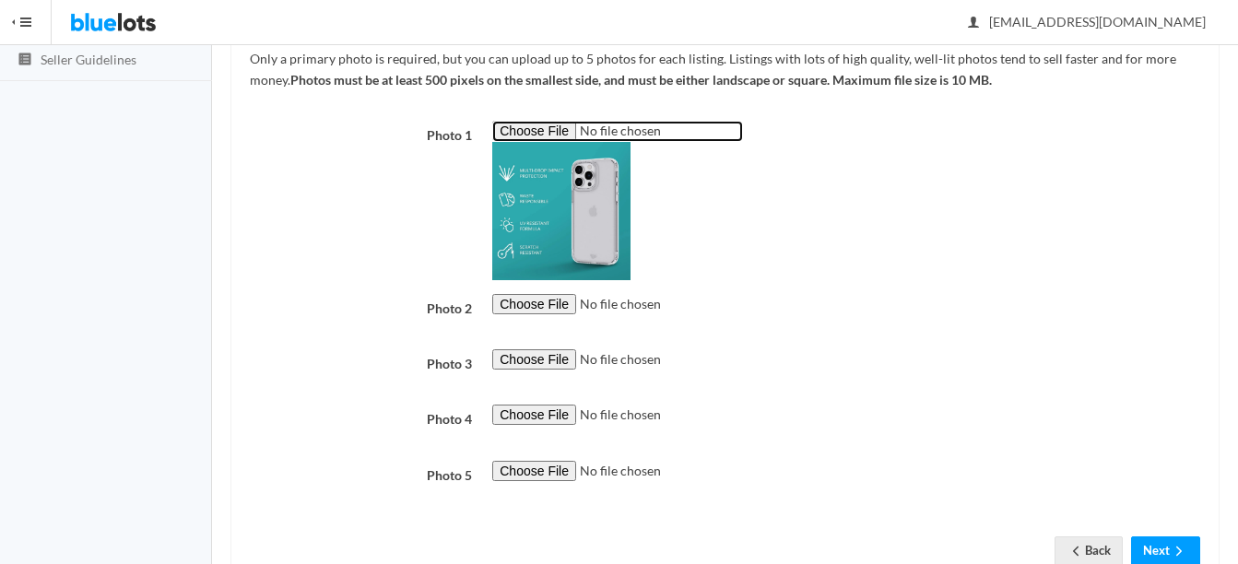
scroll to position [369, 0]
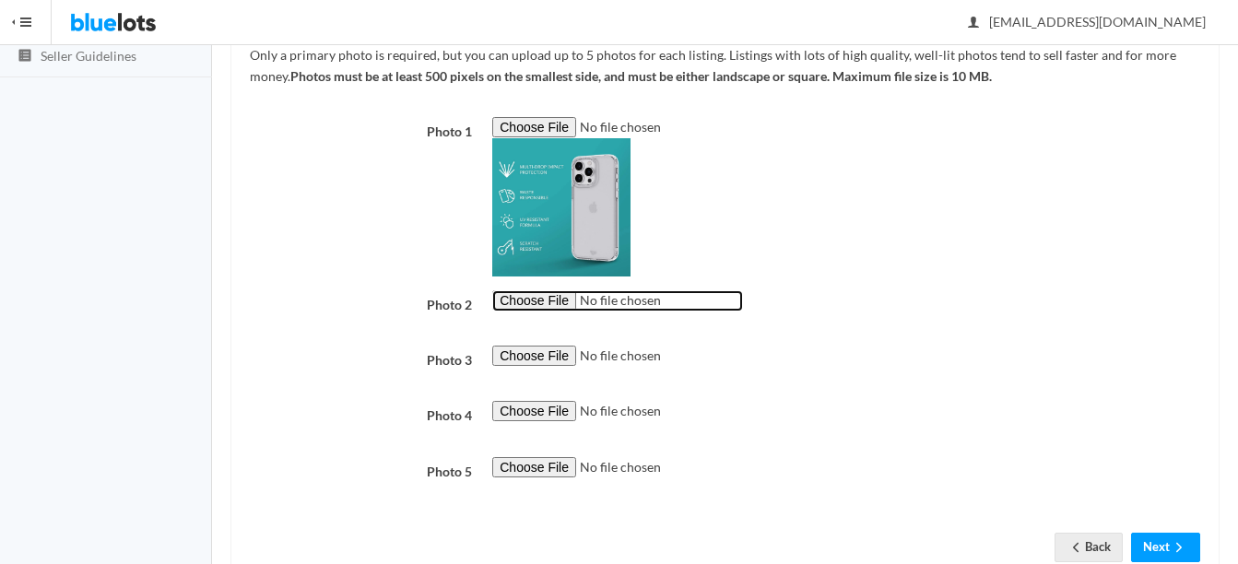
click at [532, 294] on input "file" at bounding box center [617, 300] width 251 height 21
click at [512, 308] on input "file" at bounding box center [617, 300] width 251 height 21
type input "C:\fakepath\s-l1600 (24).jpg"
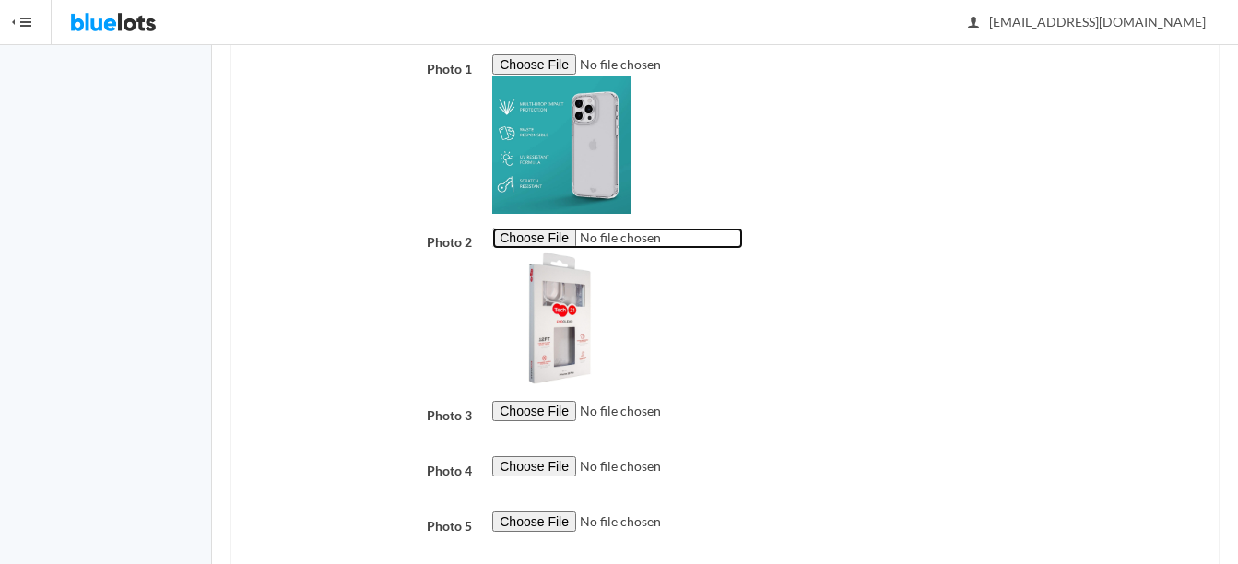
scroll to position [541, 0]
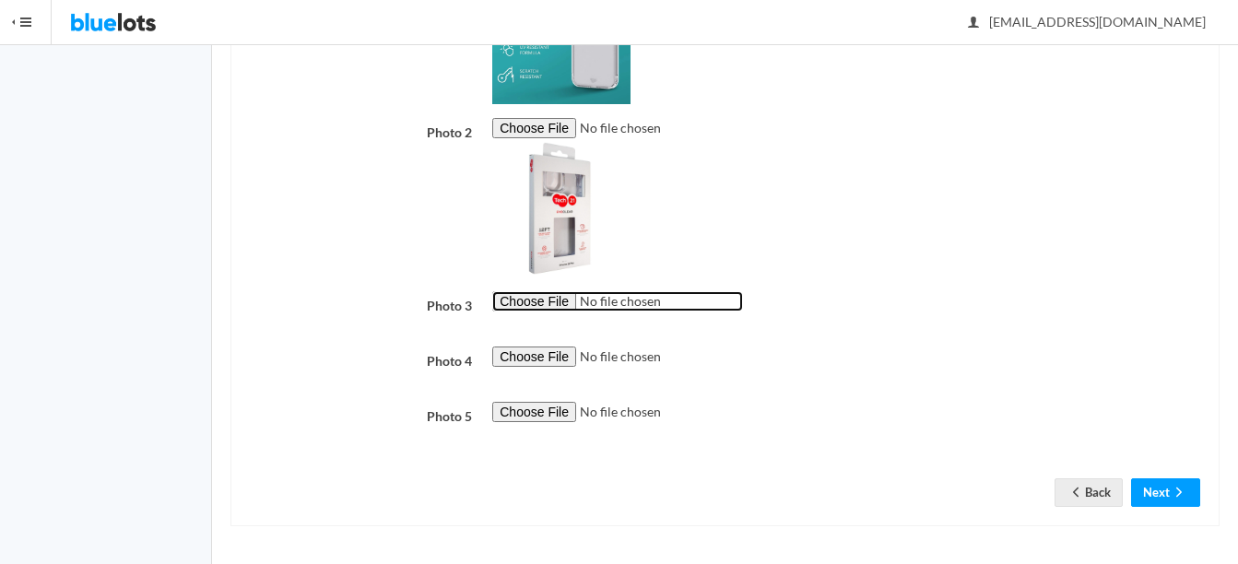
click at [547, 296] on input "file" at bounding box center [617, 301] width 251 height 21
click at [559, 304] on input "file" at bounding box center [617, 301] width 251 height 21
click at [524, 300] on input "file" at bounding box center [617, 301] width 251 height 21
type input "C:\fakepath\s-l1200 - 2025-09-15T104305.976.jpg"
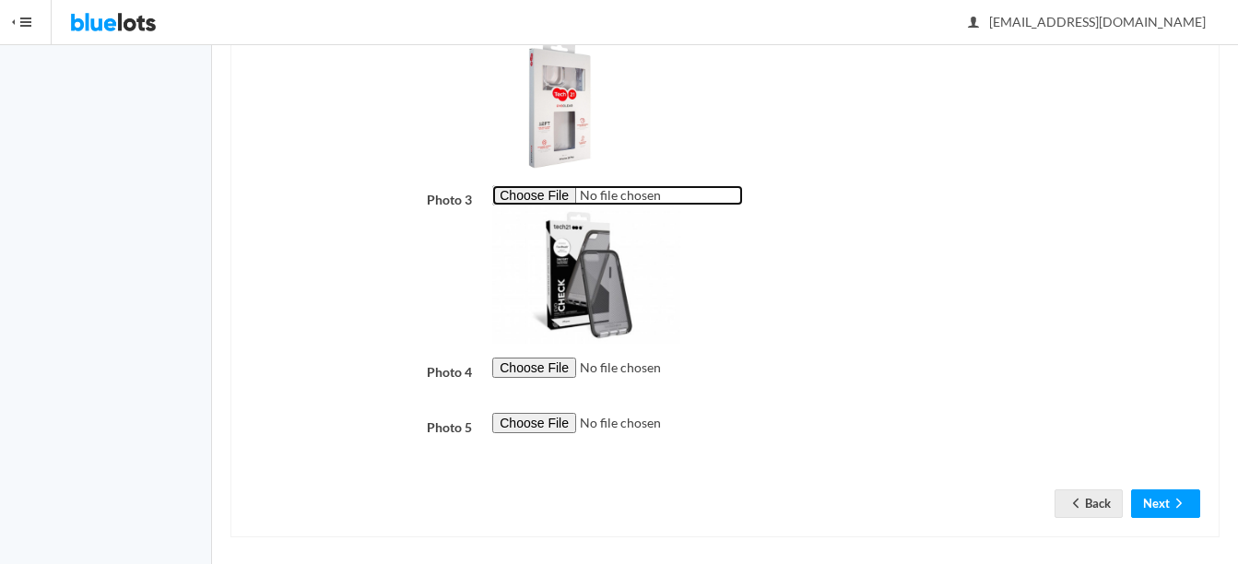
scroll to position [658, 0]
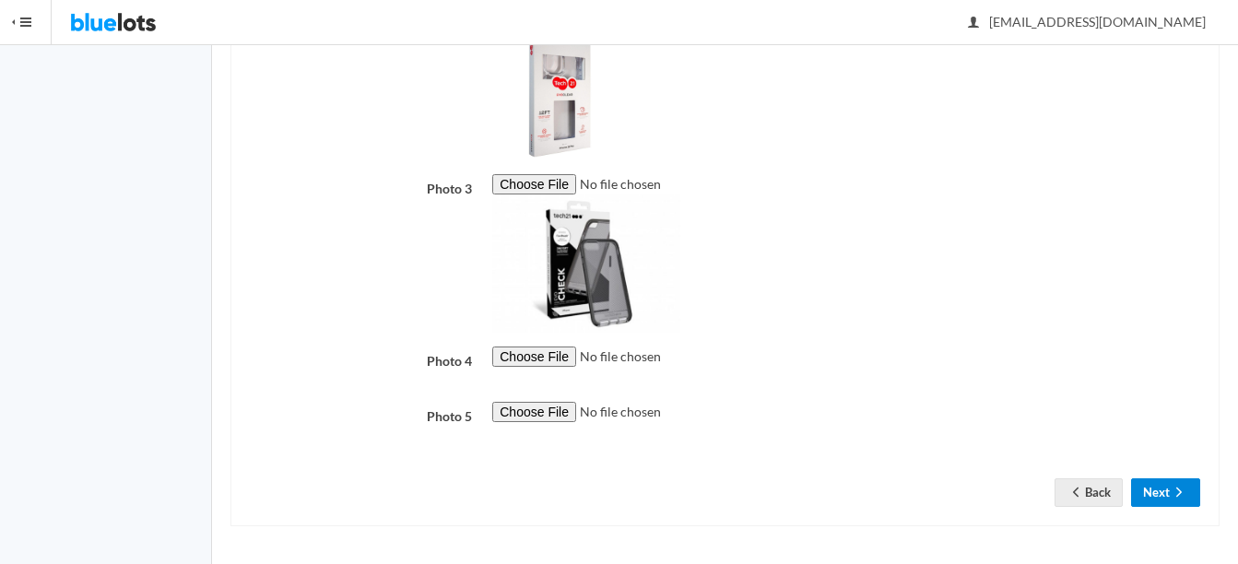
click at [1160, 494] on button "Next" at bounding box center [1165, 492] width 69 height 29
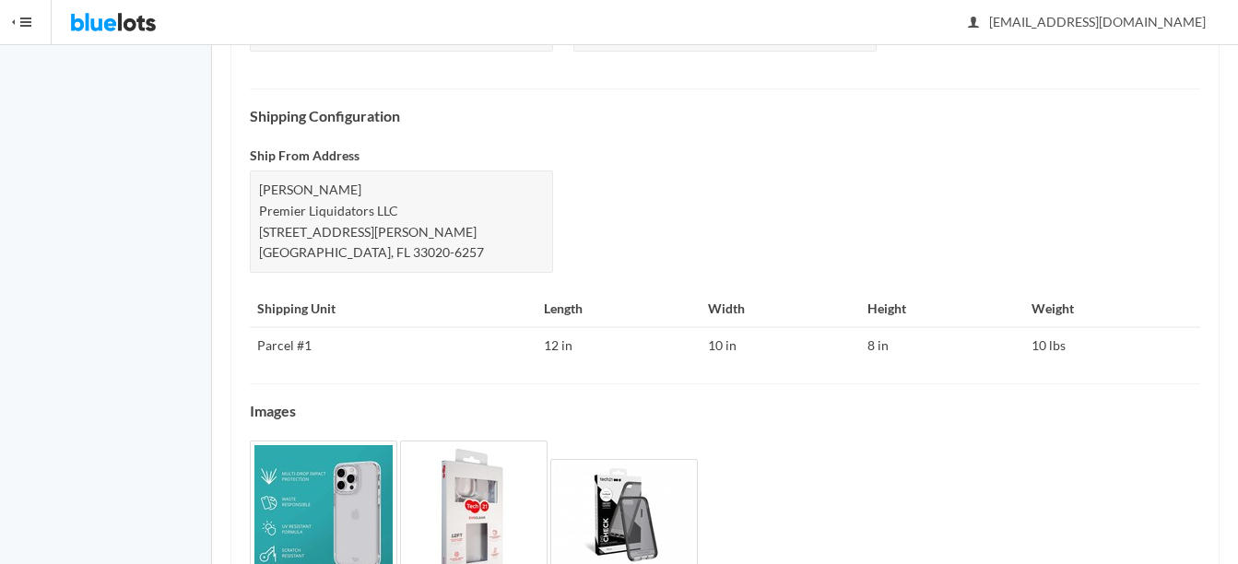
scroll to position [813, 0]
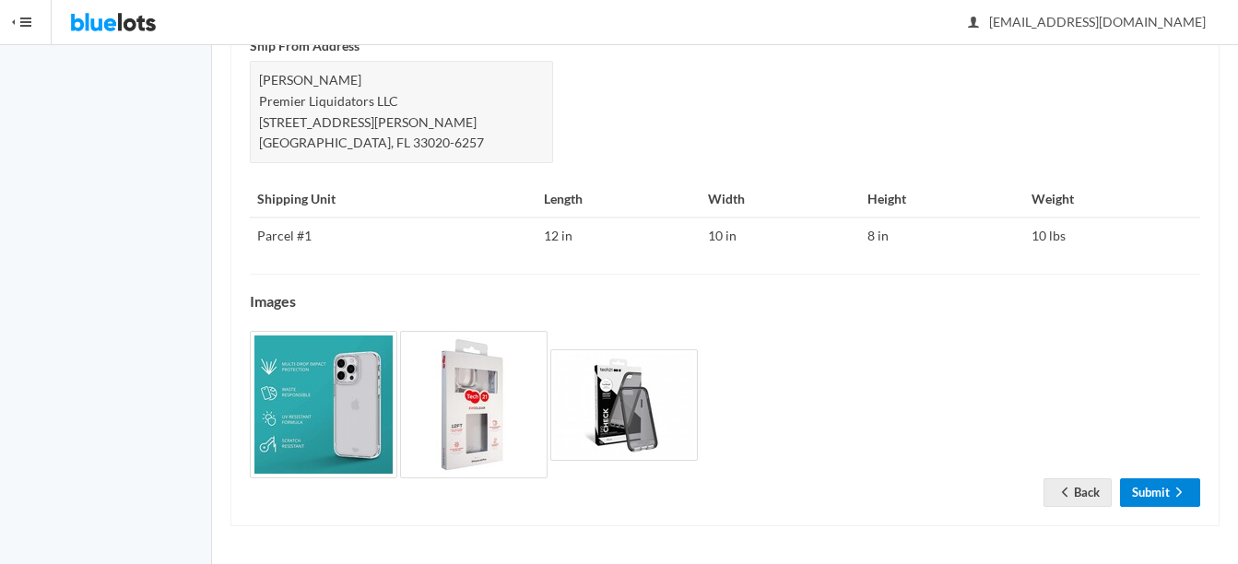
click at [1157, 495] on link "Submit" at bounding box center [1160, 492] width 80 height 29
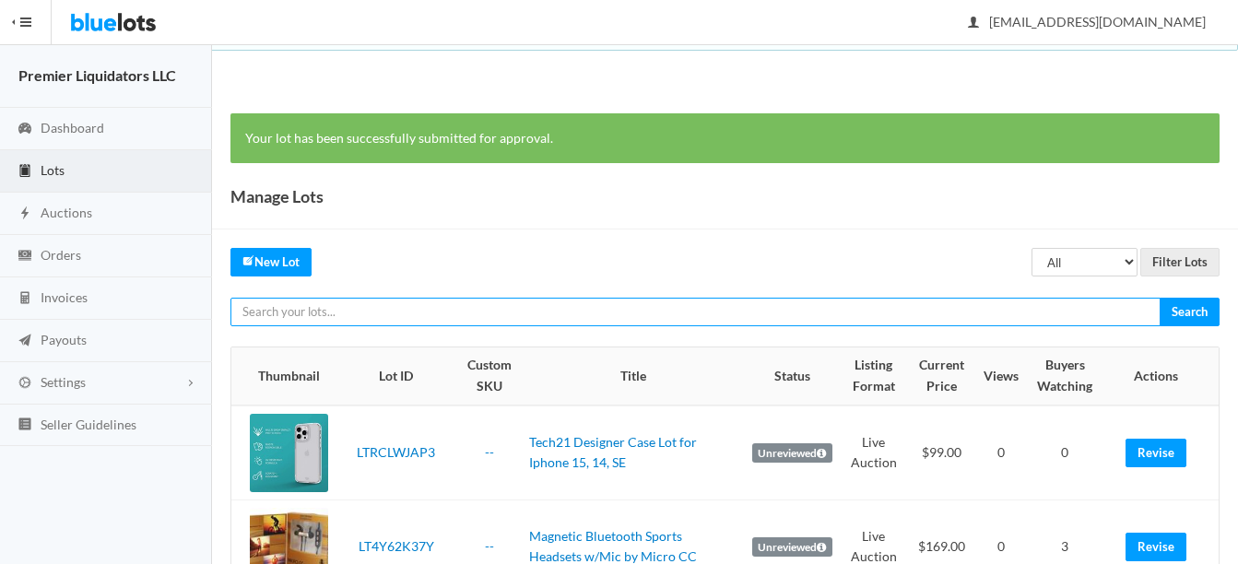
click at [351, 305] on input "text" at bounding box center [695, 312] width 930 height 29
type input "verizon"
click at [1159, 298] on input "Search" at bounding box center [1189, 312] width 60 height 29
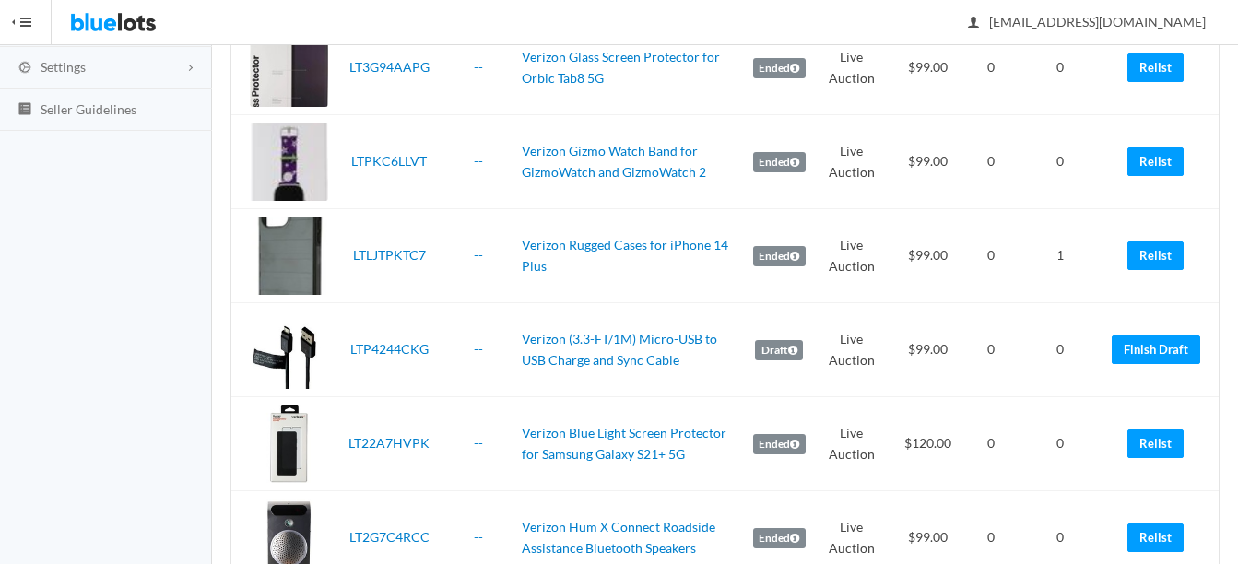
scroll to position [369, 0]
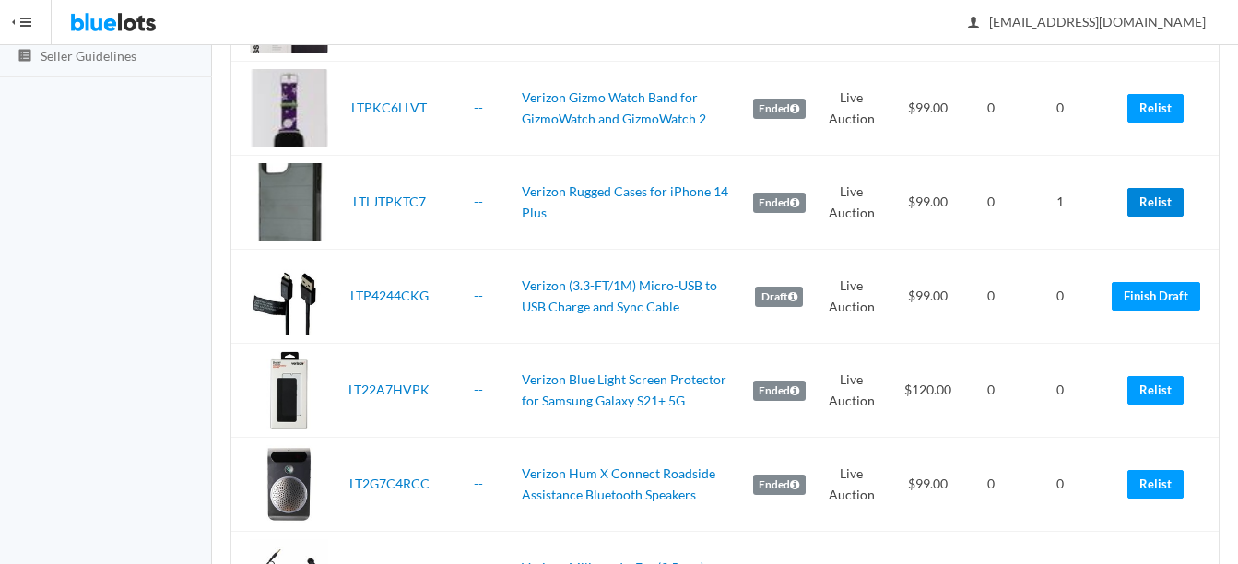
click at [1148, 200] on link "Relist" at bounding box center [1155, 202] width 56 height 29
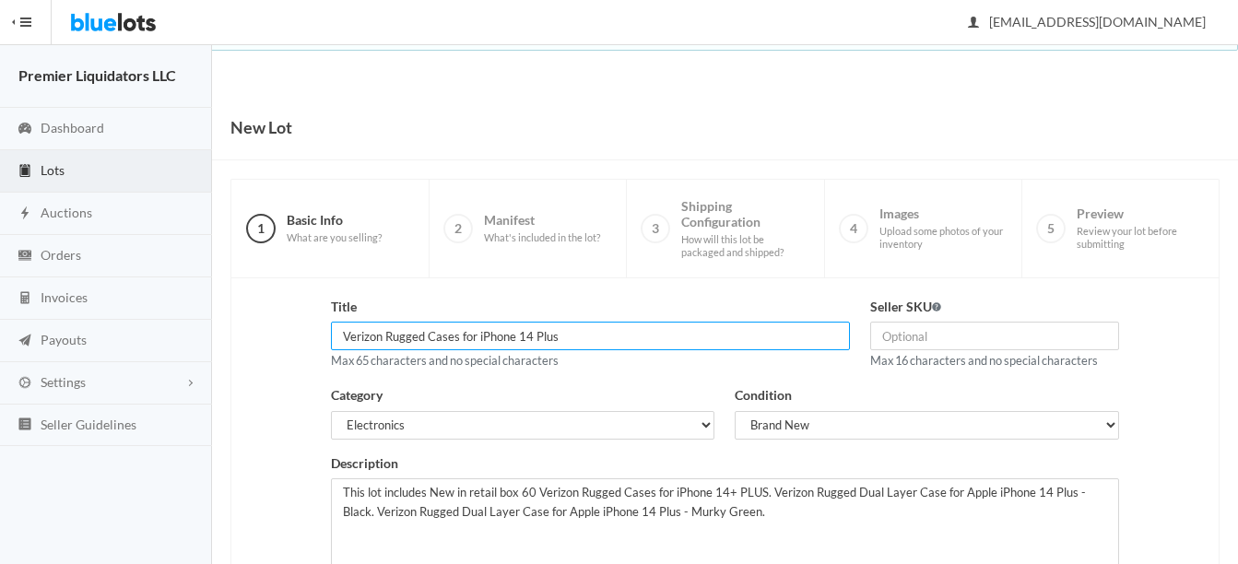
click at [609, 327] on input "Verizon Rugged Cases for iPhone 14 Plus" at bounding box center [590, 336] width 519 height 29
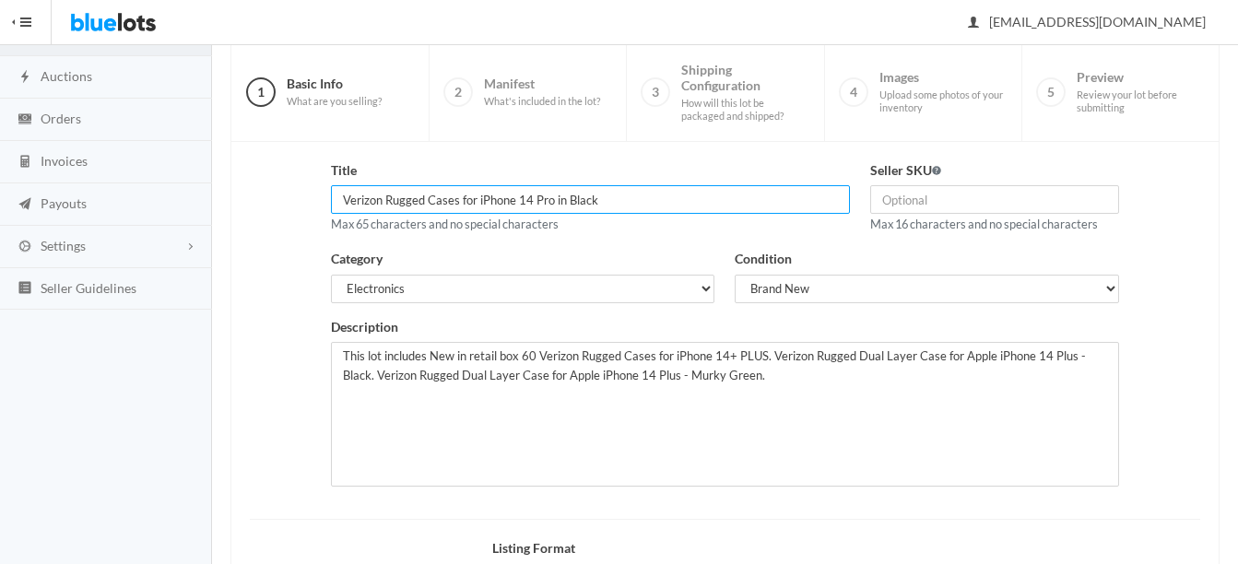
scroll to position [184, 0]
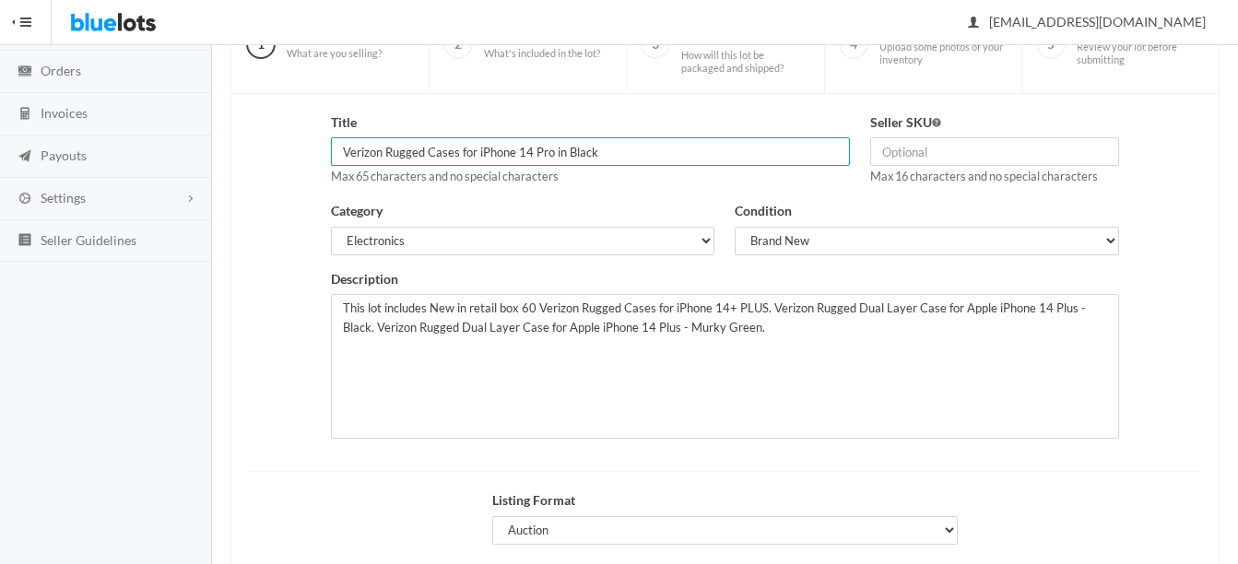
type input "Verizon Rugged Cases for iPhone 14 Pro in Black"
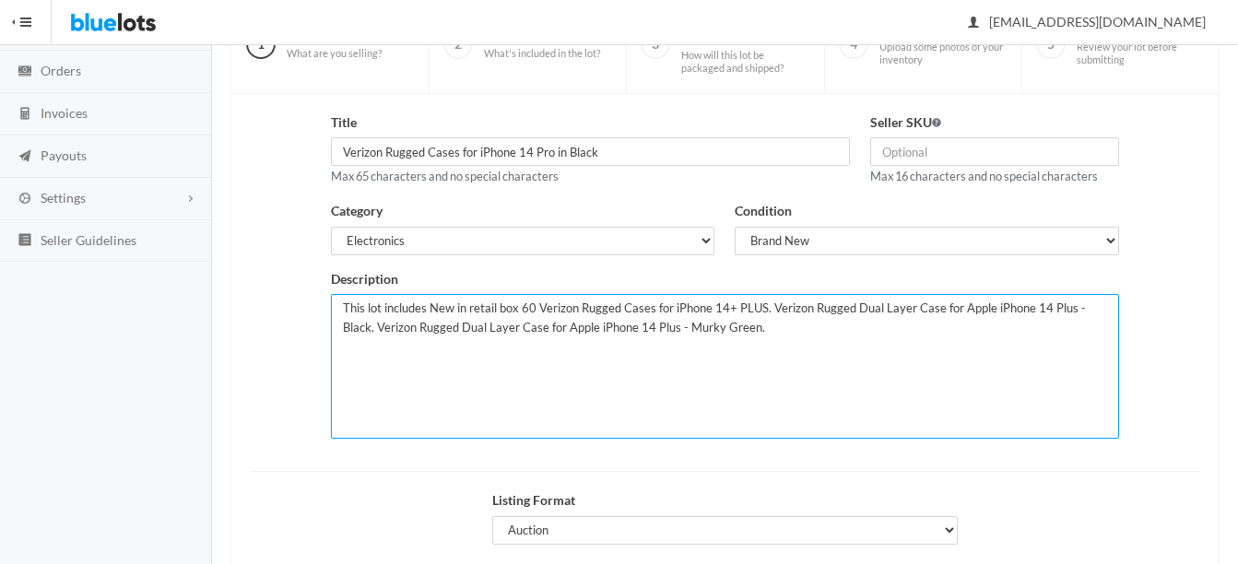
drag, startPoint x: 728, startPoint y: 306, endPoint x: 759, endPoint y: 325, distance: 36.8
click at [759, 325] on textarea "This lot includes New in retail box 60 Verizon Rugged Cases for iPhone 14+ PLUS…" at bounding box center [725, 366] width 788 height 145
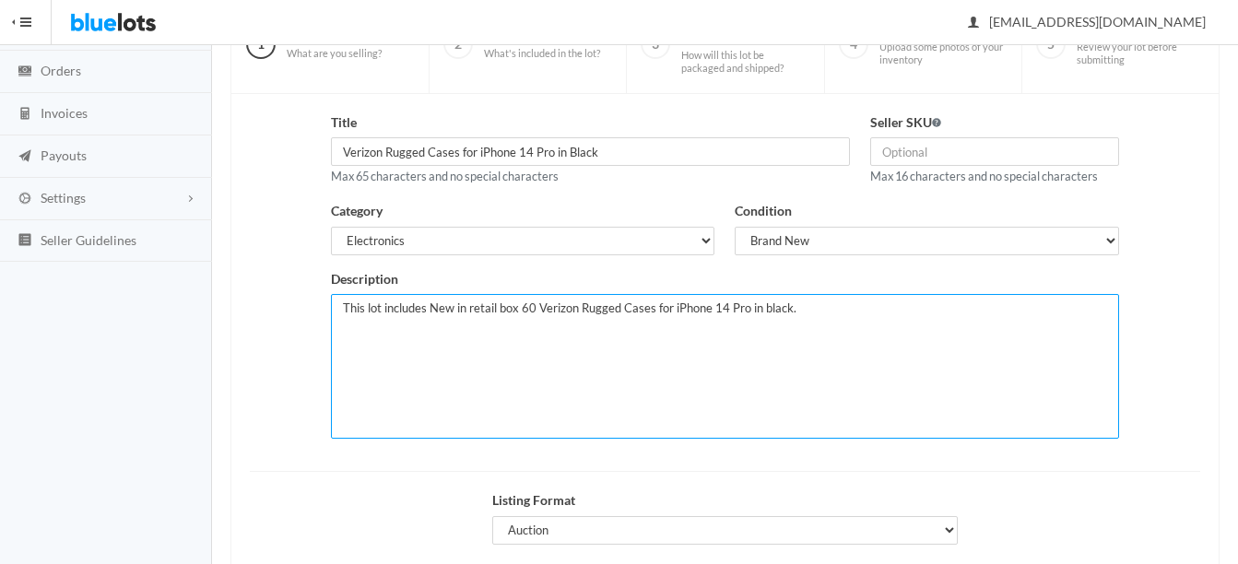
paste textarea "Dual-Layer Protection: Combines a tough outer shell with a shock-absorbing inne…"
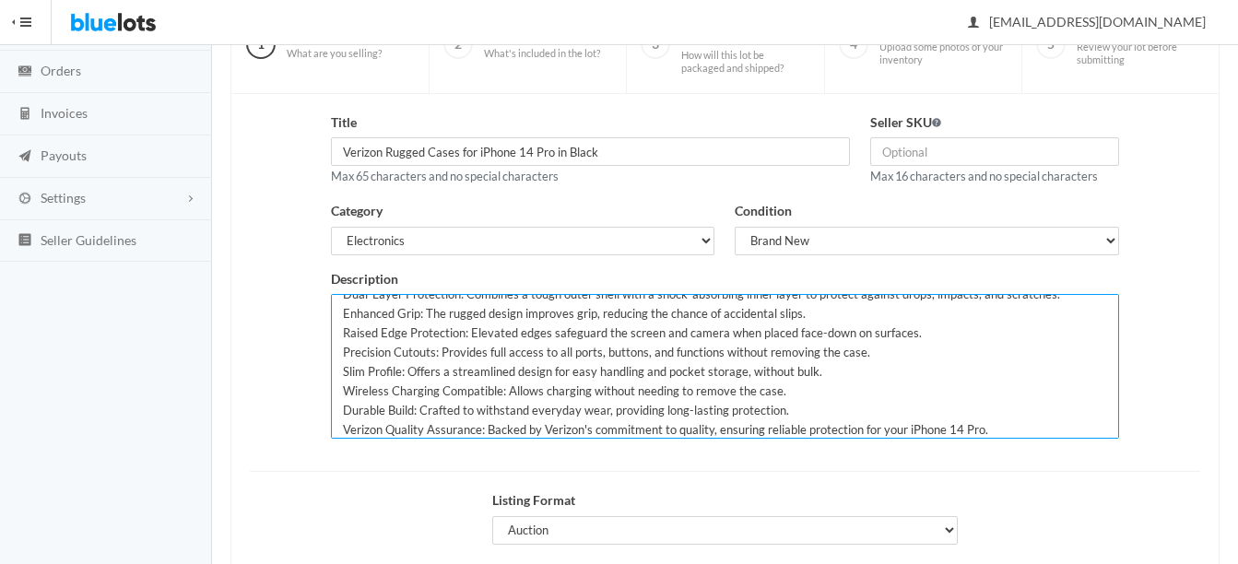
scroll to position [0, 0]
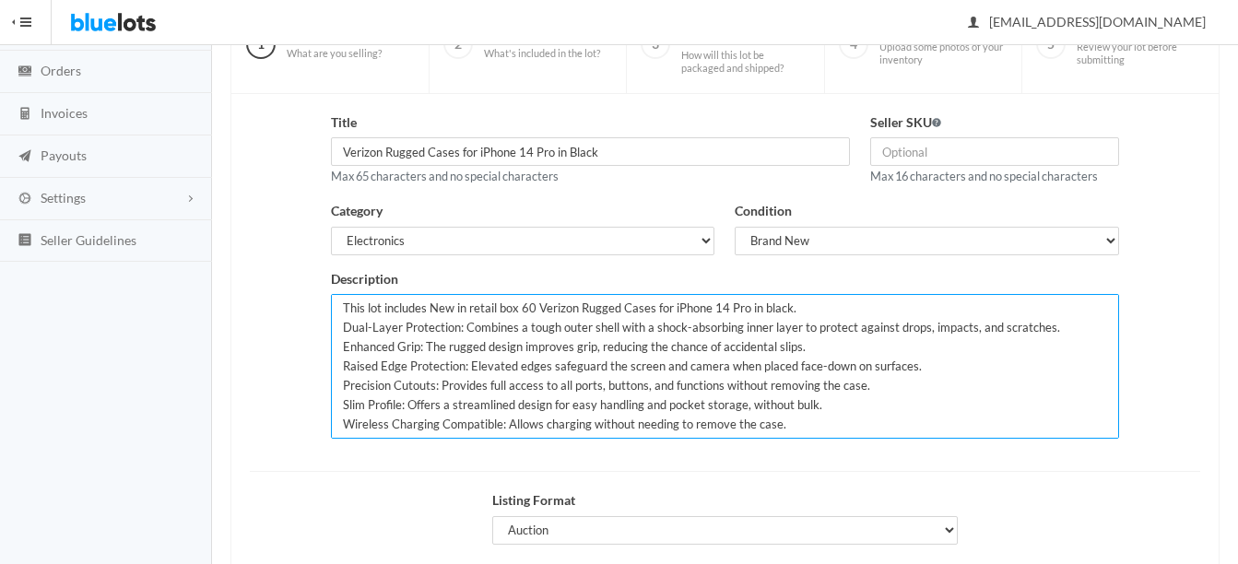
click at [529, 309] on textarea "This lot includes New in retail box 60 Verizon Rugged Cases for iPhone 14+ PLUS…" at bounding box center [725, 366] width 788 height 145
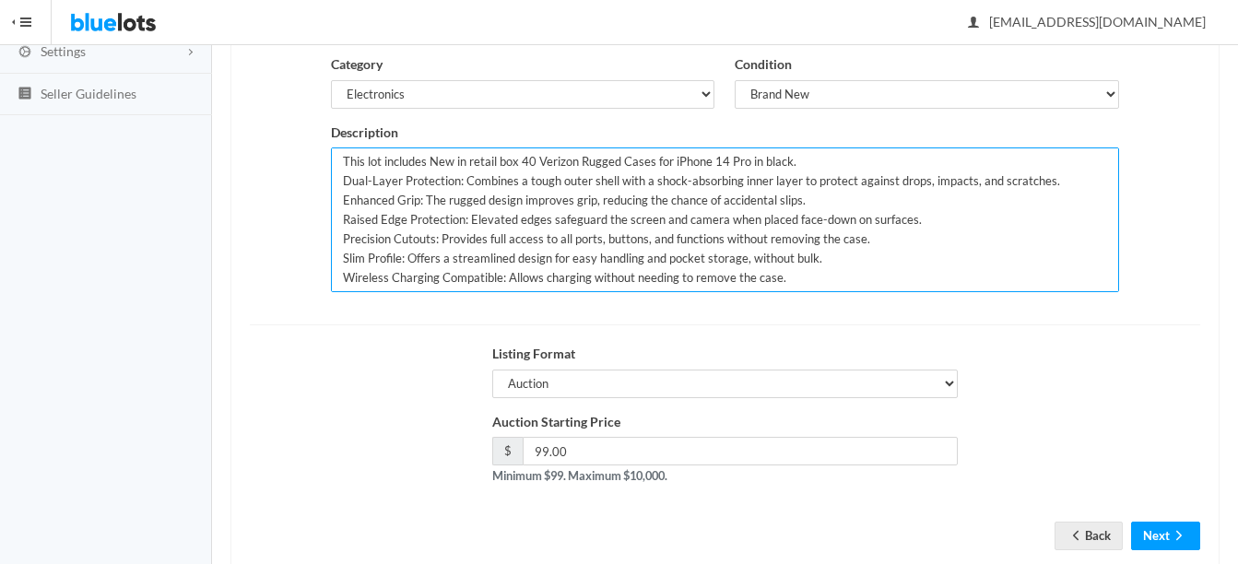
scroll to position [374, 0]
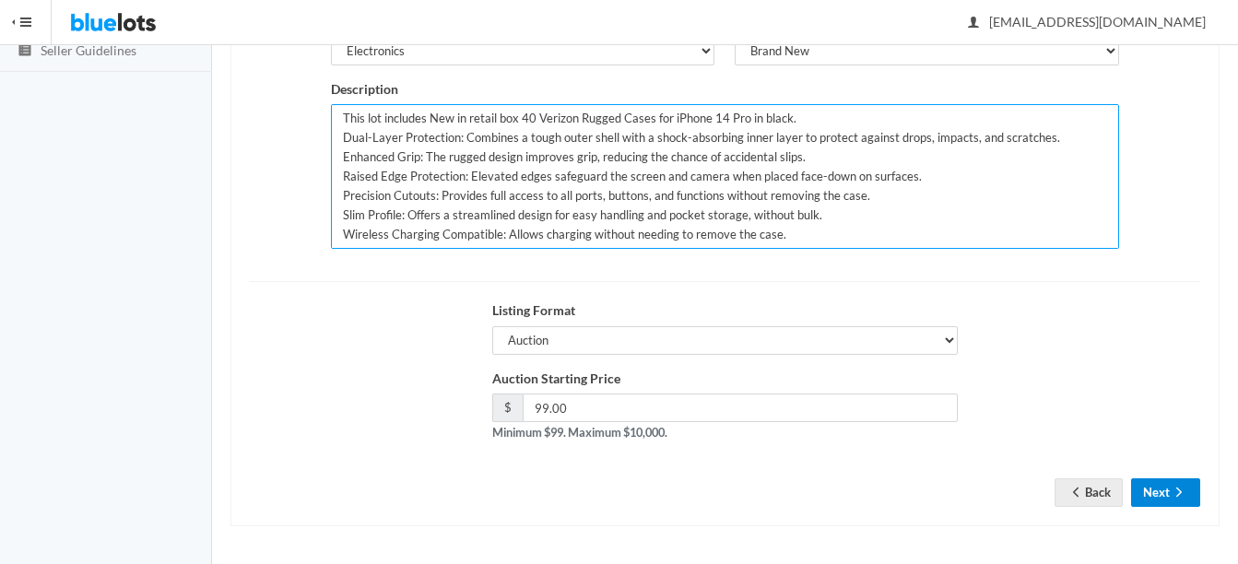
type textarea "This lot includes New in retail box 40 Verizon Rugged Cases for iPhone 14 Pro i…"
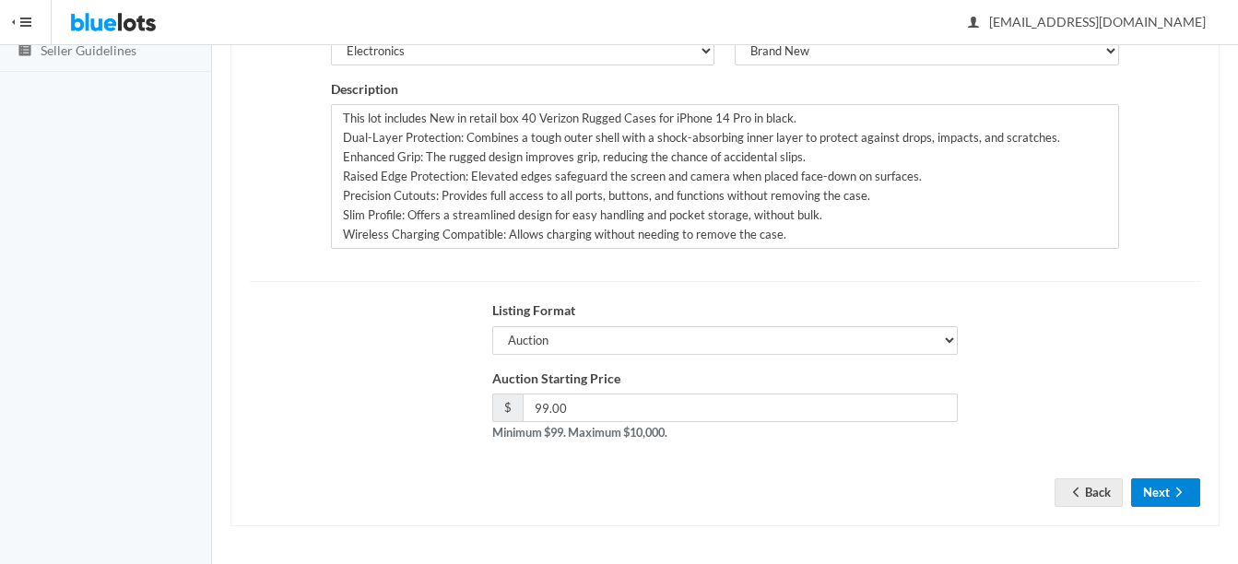
click at [1171, 497] on icon "arrow forward" at bounding box center [1178, 492] width 18 height 15
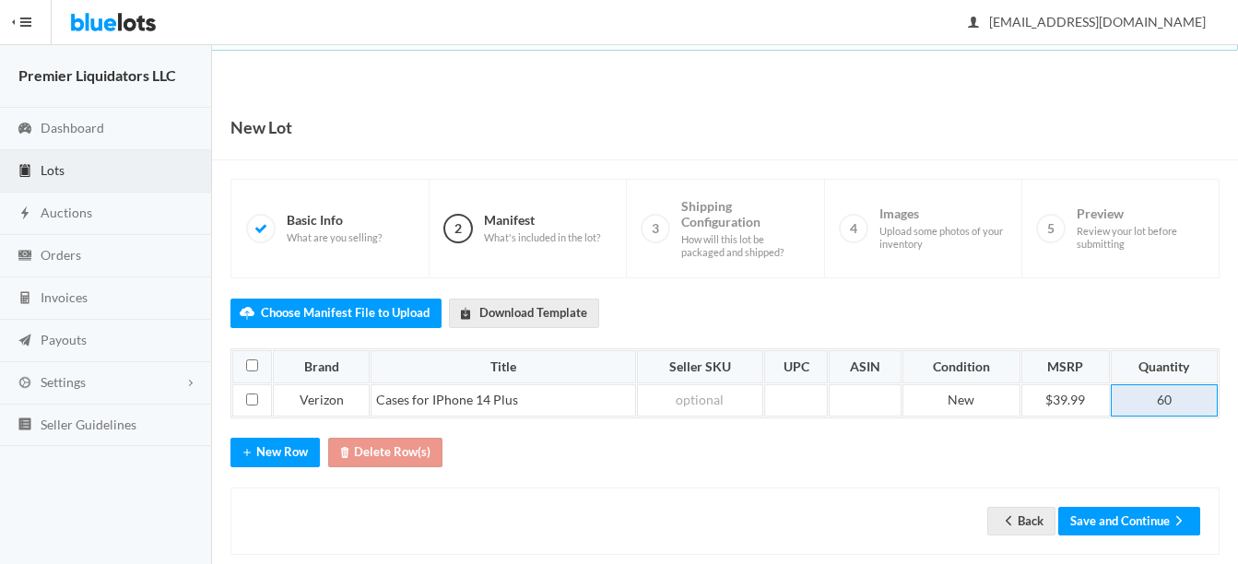
click at [1178, 405] on td "60" at bounding box center [1163, 400] width 107 height 33
click at [1129, 518] on button "Save and Continue" at bounding box center [1129, 521] width 142 height 29
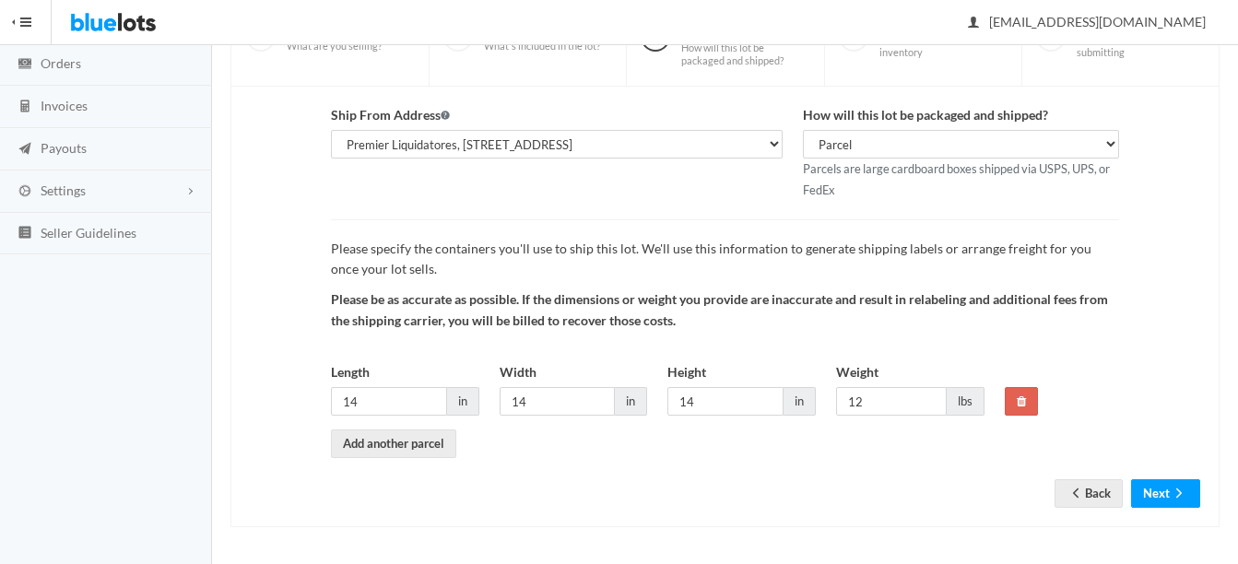
scroll to position [193, 0]
click at [1073, 493] on icon "arrow back" at bounding box center [1076, 491] width 6 height 9
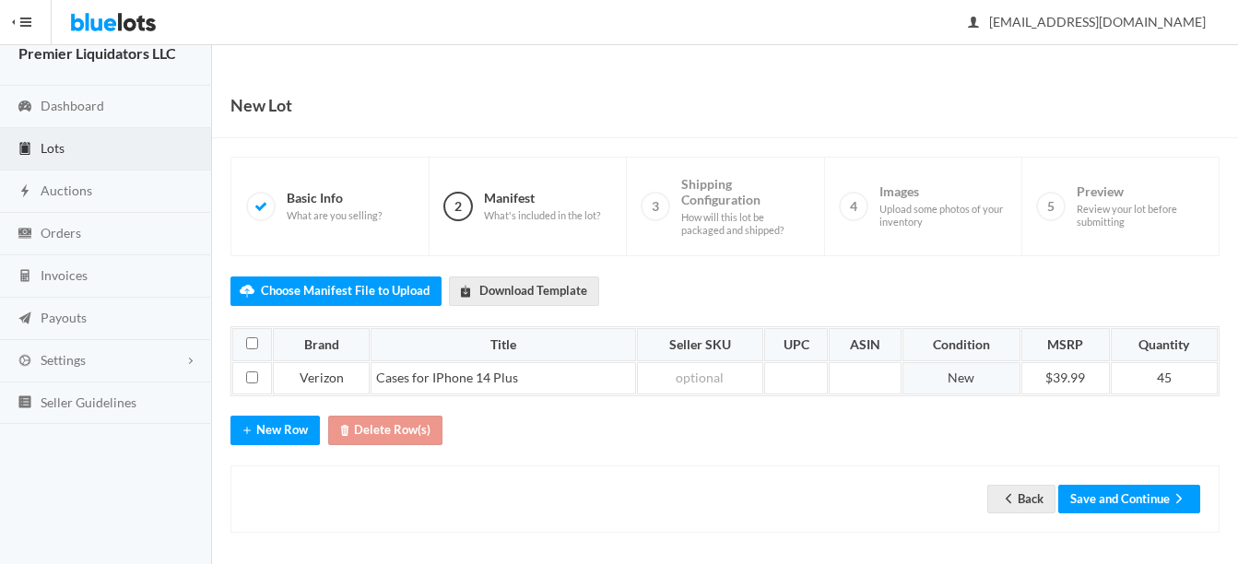
scroll to position [29, 0]
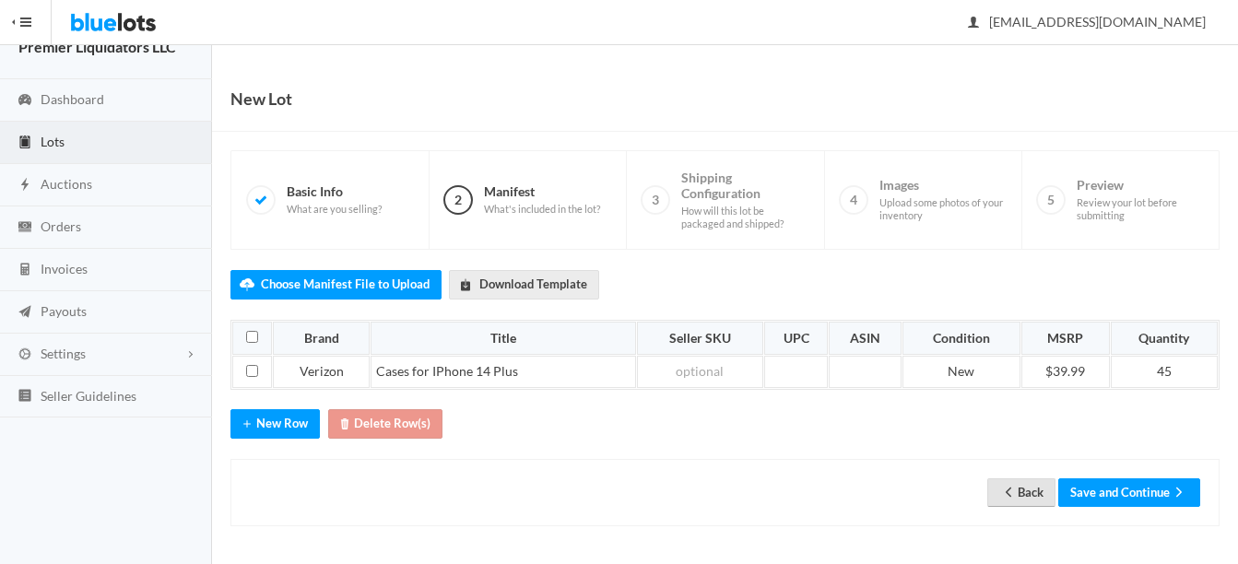
click at [1026, 493] on link "Back" at bounding box center [1021, 492] width 68 height 29
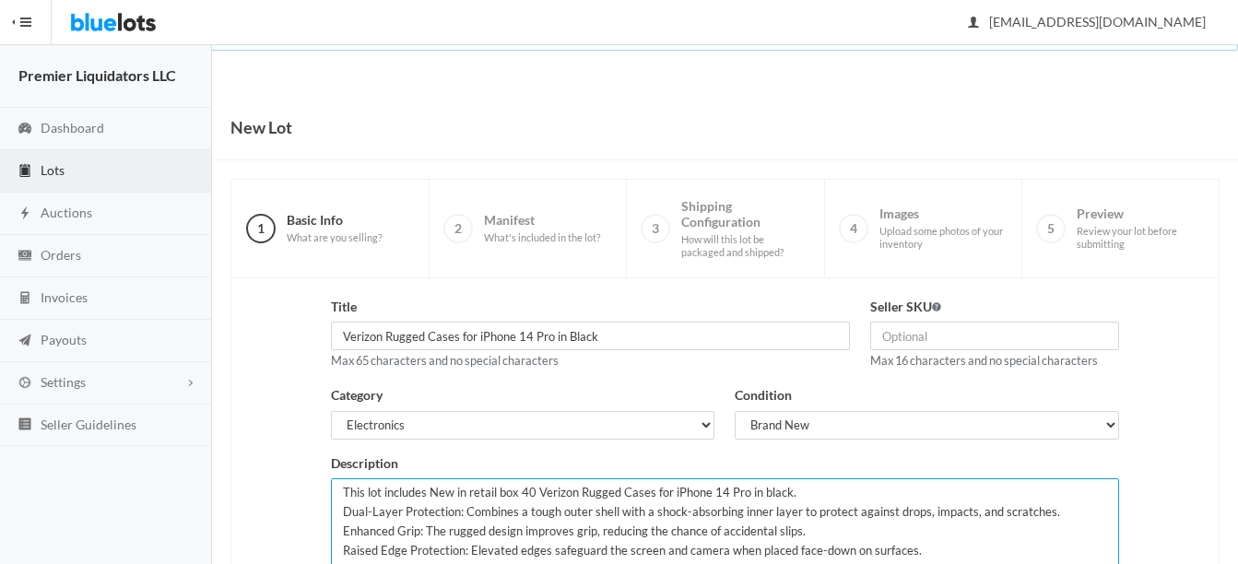
click at [533, 491] on textarea "This lot includes New in retail box 40 Verizon Rugged Cases for iPhone 14 Pro i…" at bounding box center [725, 550] width 788 height 145
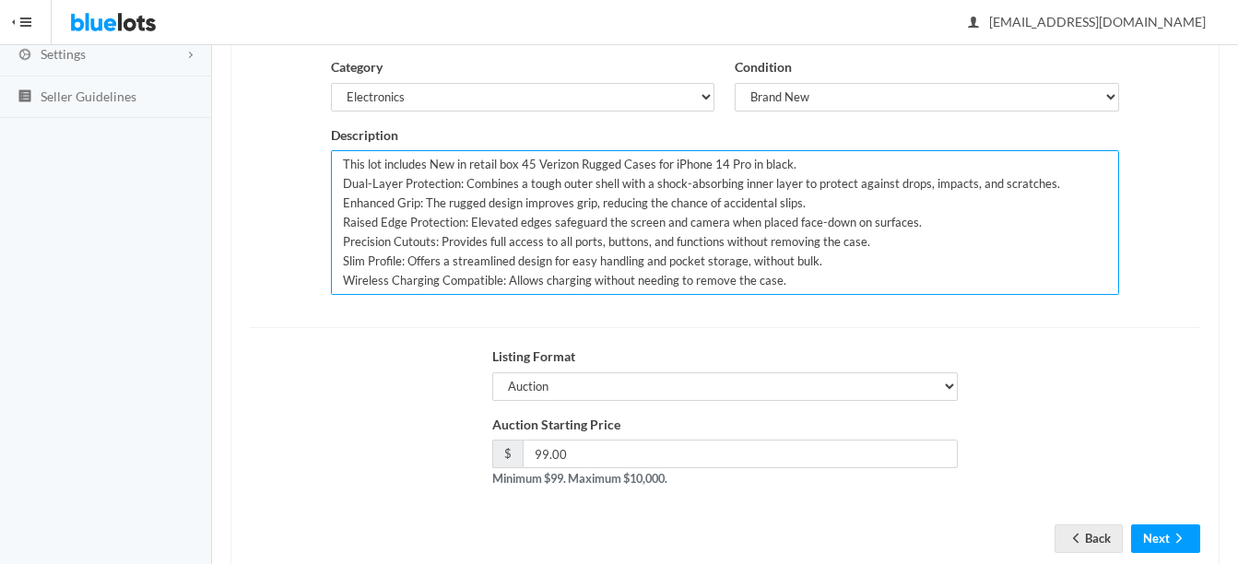
scroll to position [369, 0]
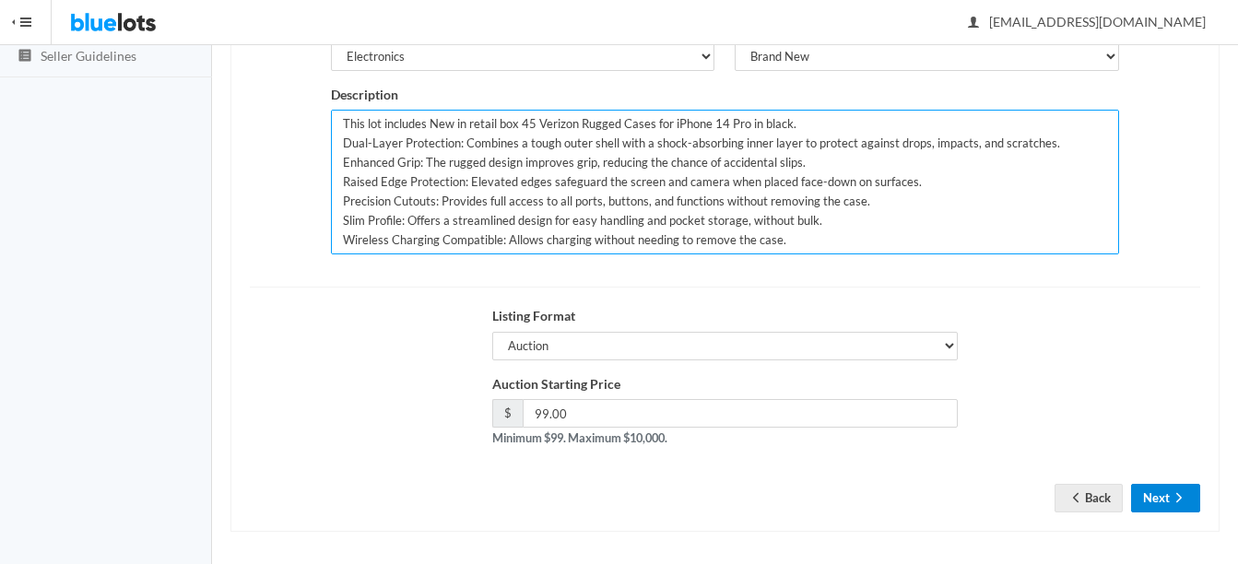
type textarea "This lot includes New in retail box 45 Verizon Rugged Cases for iPhone 14 Pro i…"
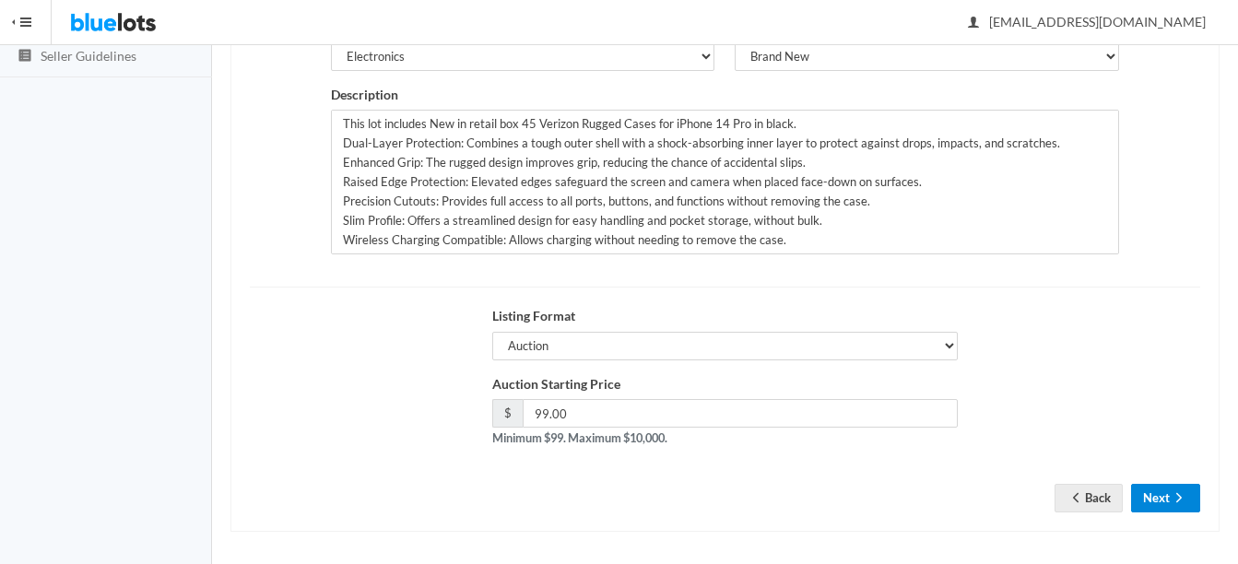
click at [1139, 499] on button "Next" at bounding box center [1165, 498] width 69 height 29
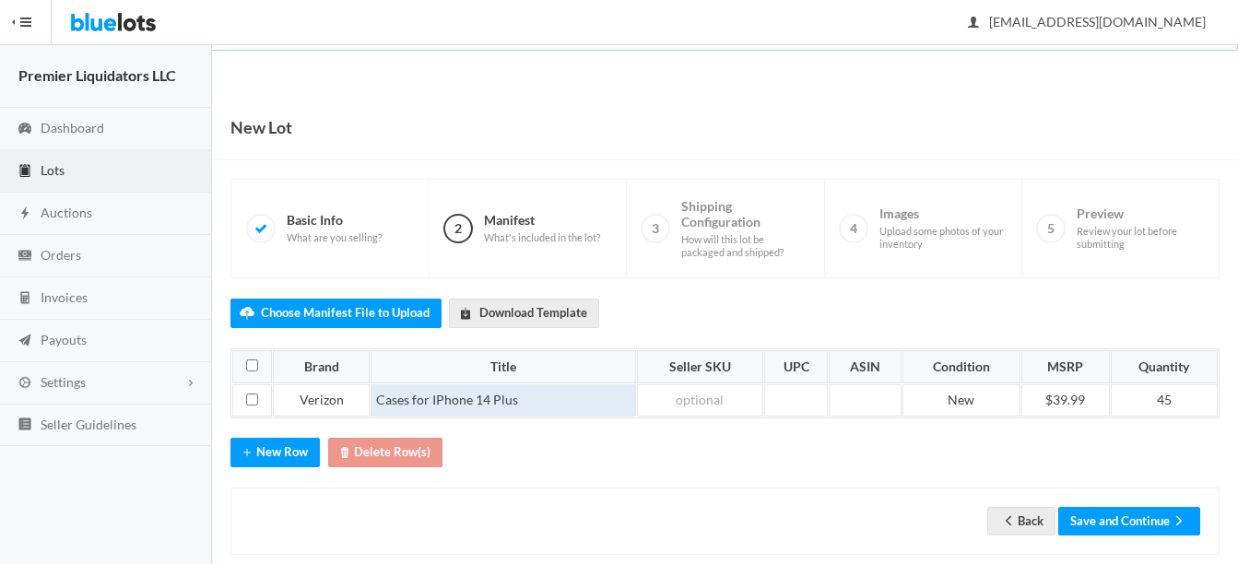
click at [559, 403] on td "Cases for IPhone 14 Plus" at bounding box center [502, 400] width 265 height 33
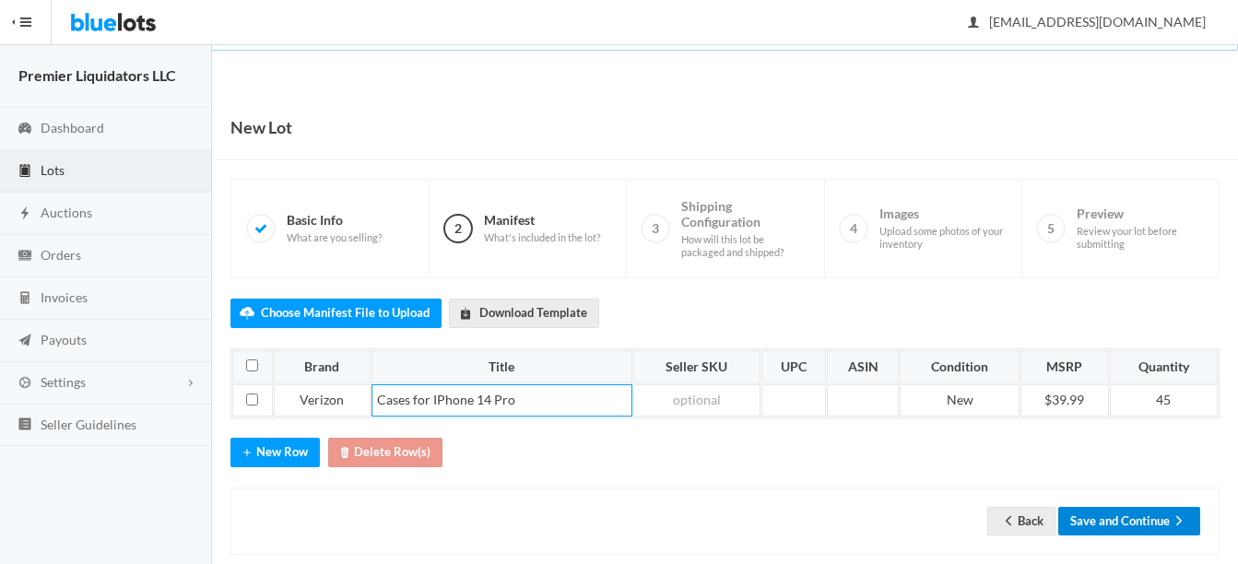
click at [1083, 522] on button "Save and Continue" at bounding box center [1129, 521] width 142 height 29
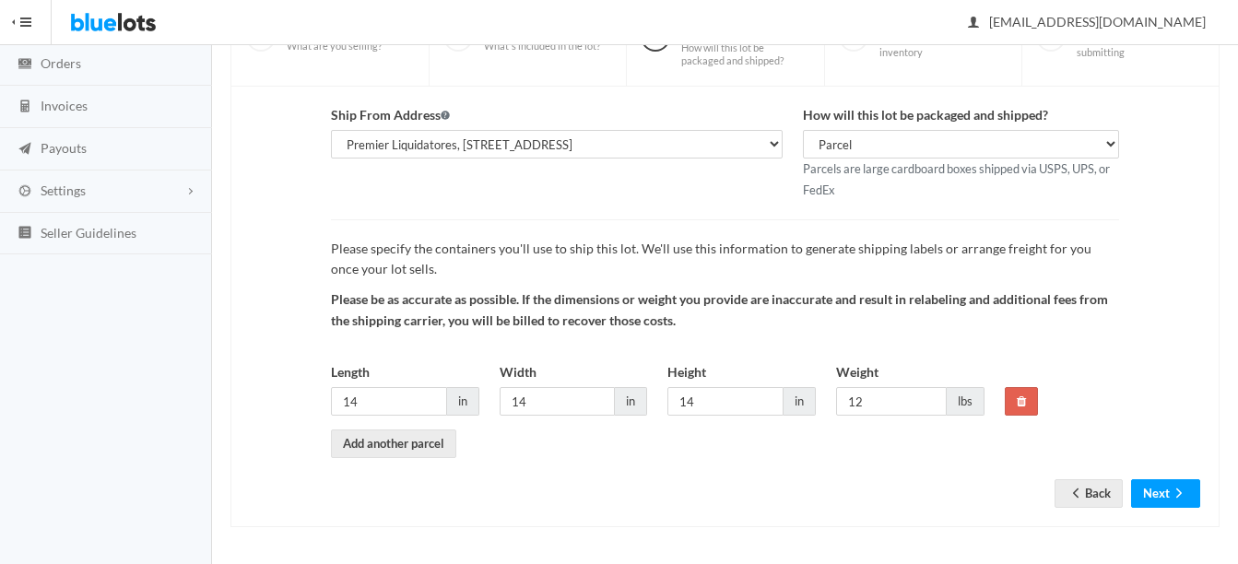
scroll to position [193, 0]
click at [1163, 487] on button "Next" at bounding box center [1165, 492] width 69 height 29
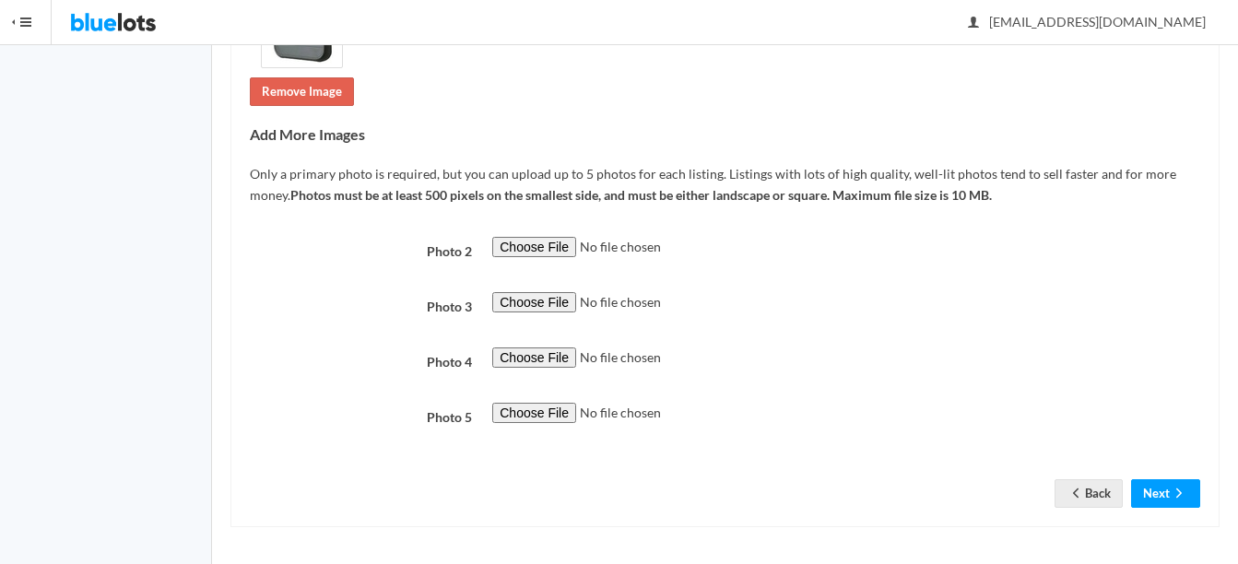
scroll to position [415, 0]
click at [1183, 489] on icon "arrow forward" at bounding box center [1178, 492] width 18 height 15
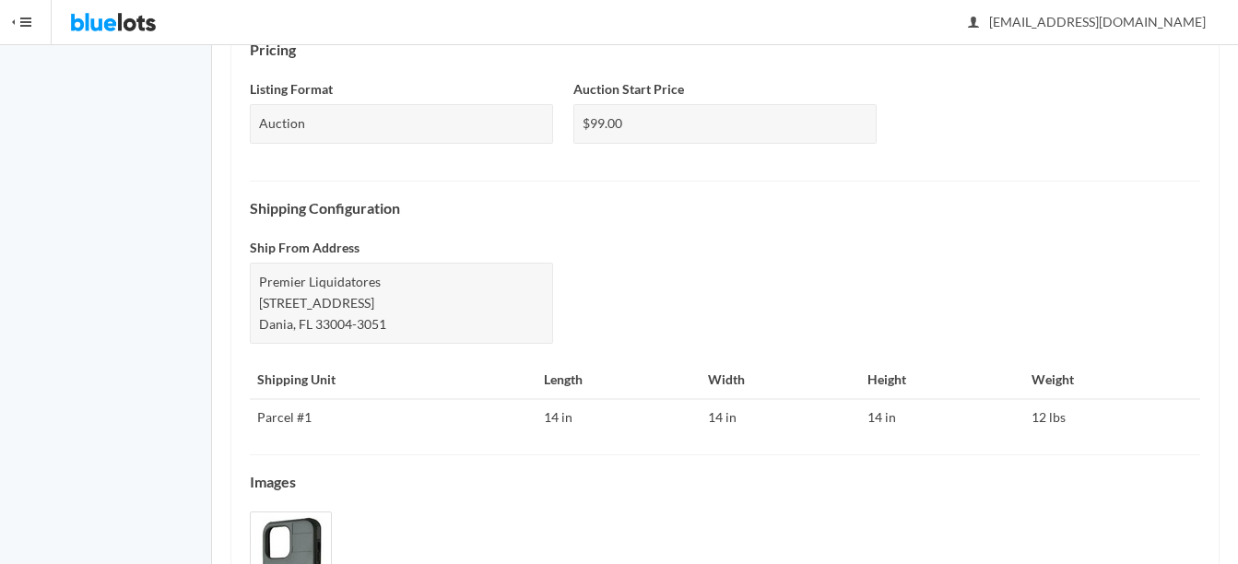
scroll to position [897, 0]
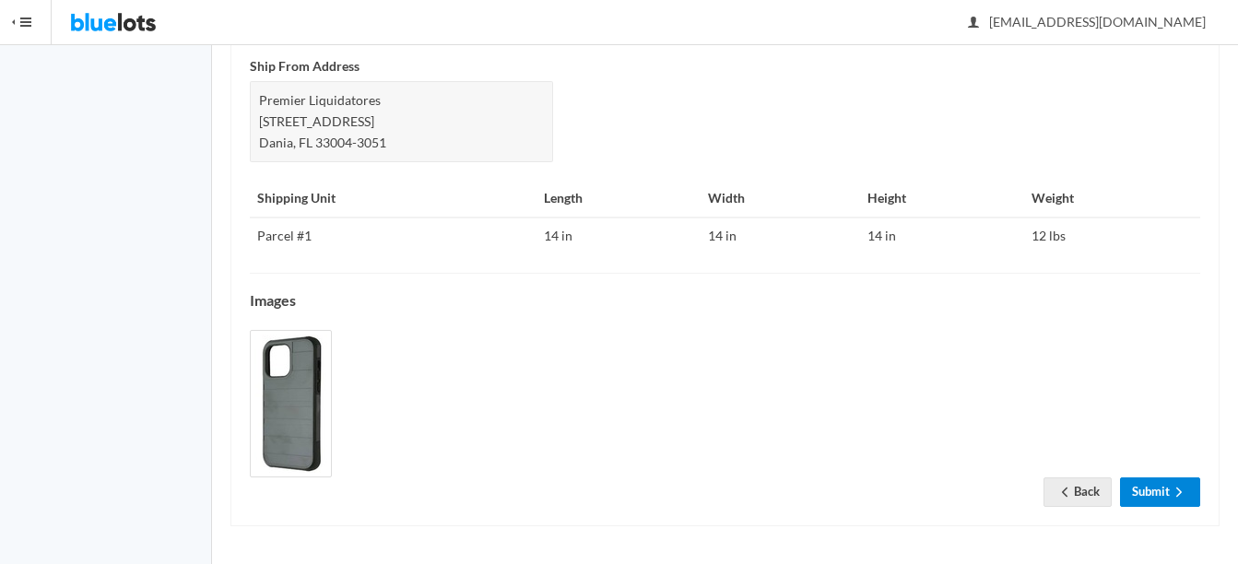
click at [1154, 492] on link "Submit" at bounding box center [1160, 491] width 80 height 29
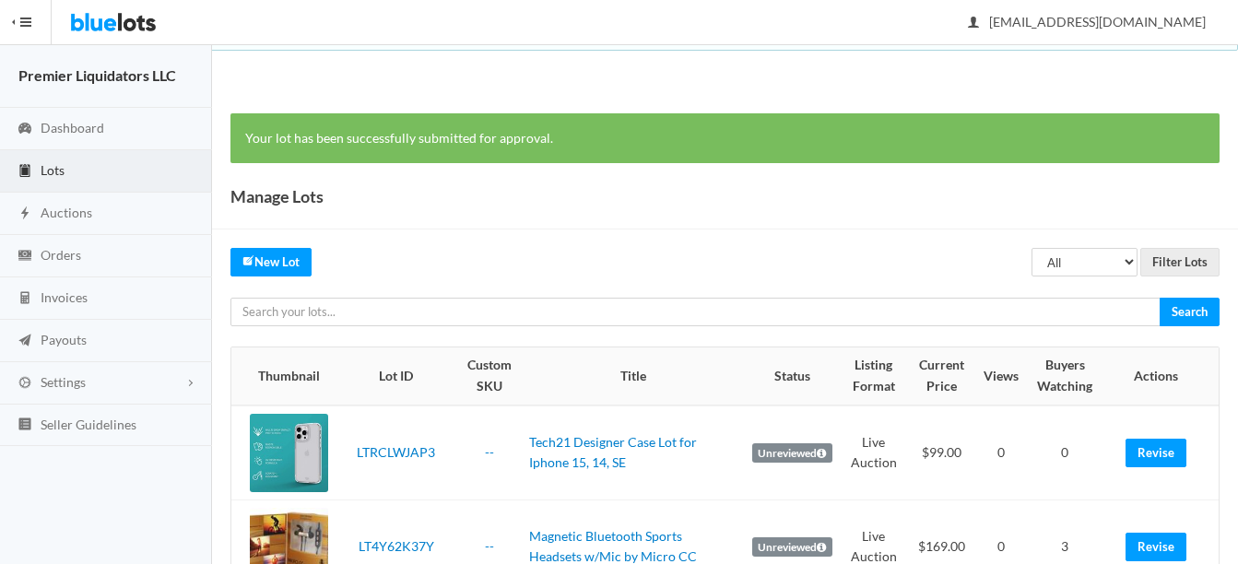
click at [1162, 442] on link "Revise" at bounding box center [1155, 453] width 61 height 29
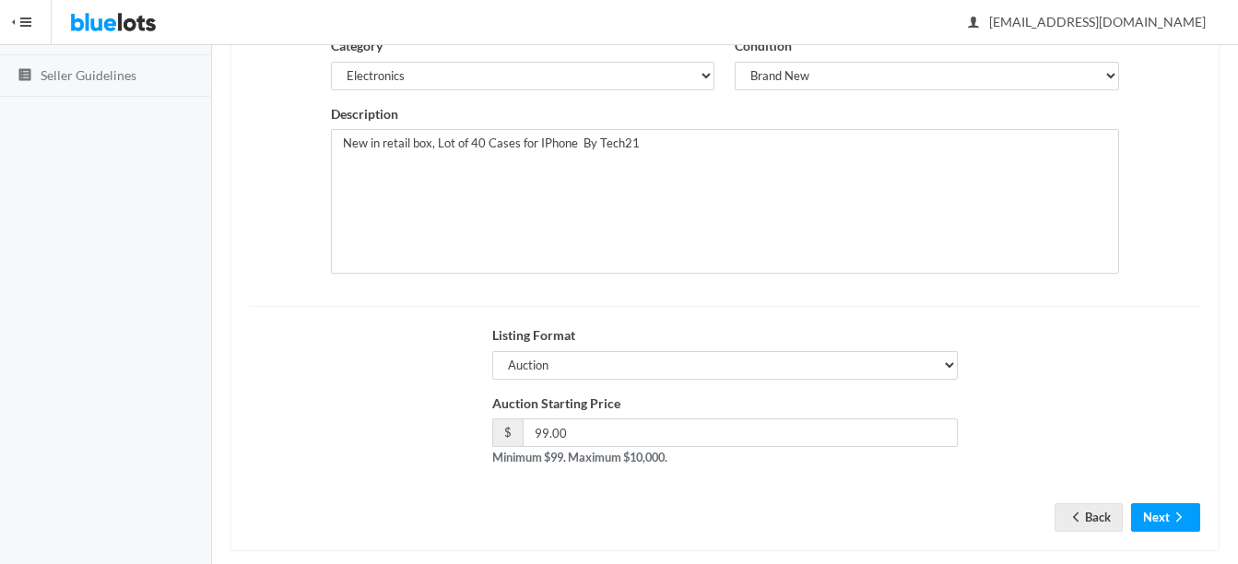
scroll to position [369, 0]
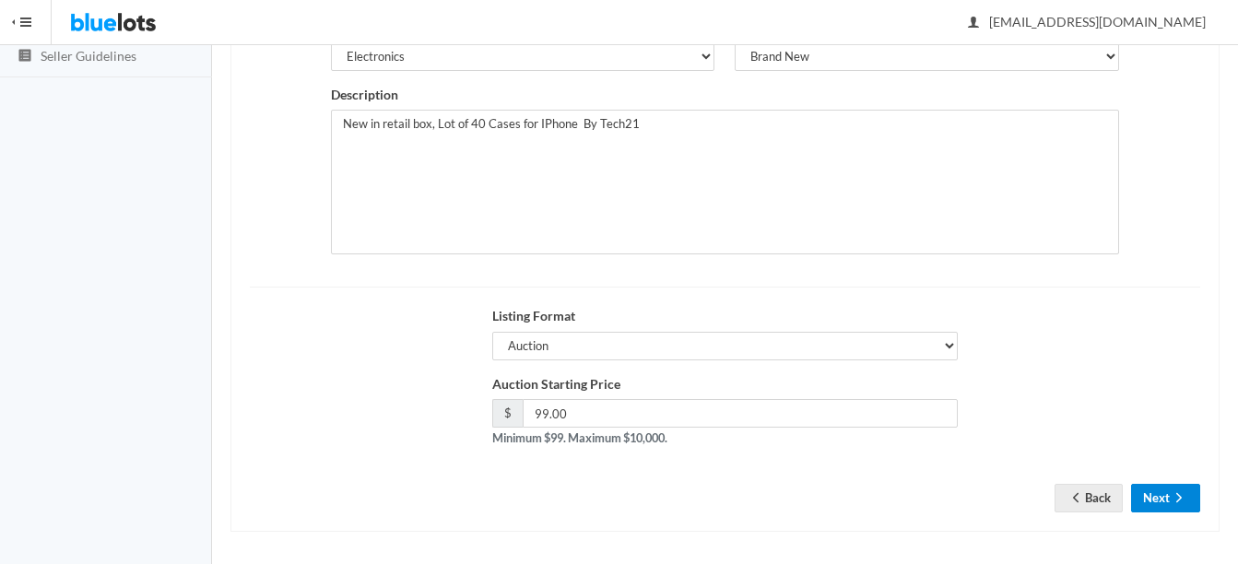
click at [1159, 504] on button "Next" at bounding box center [1165, 498] width 69 height 29
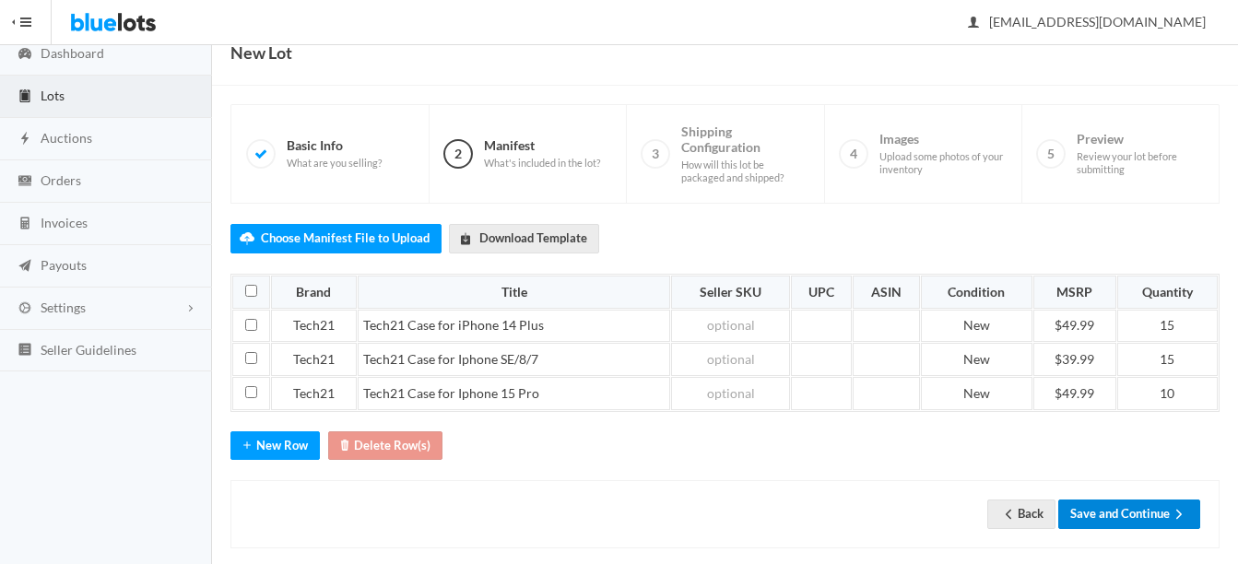
scroll to position [97, 0]
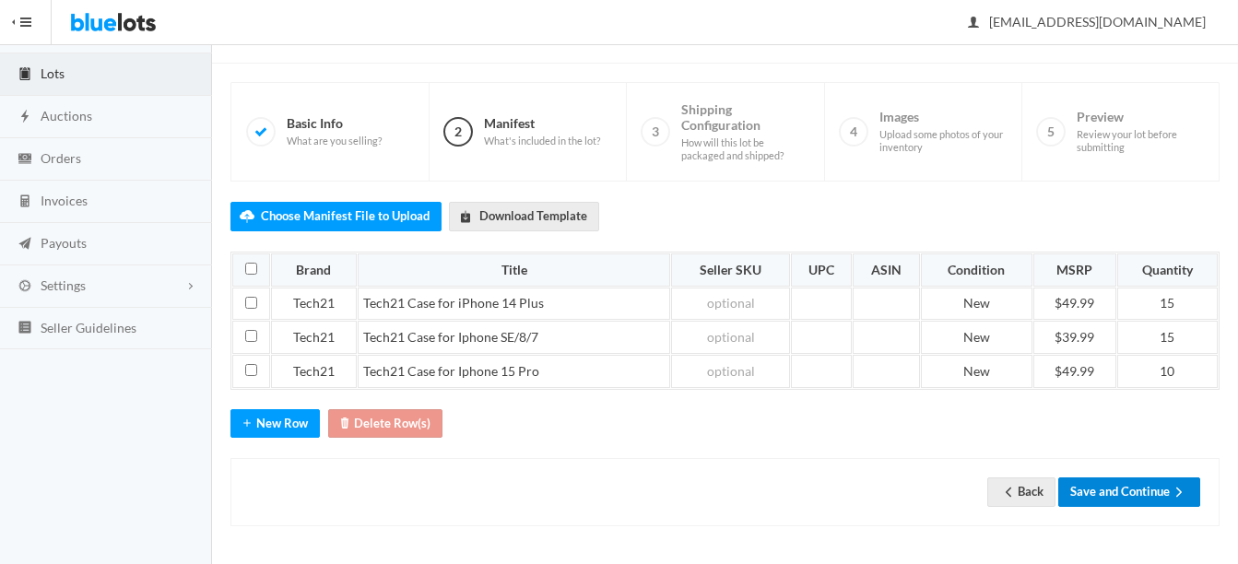
click at [1155, 493] on button "Save and Continue" at bounding box center [1129, 491] width 142 height 29
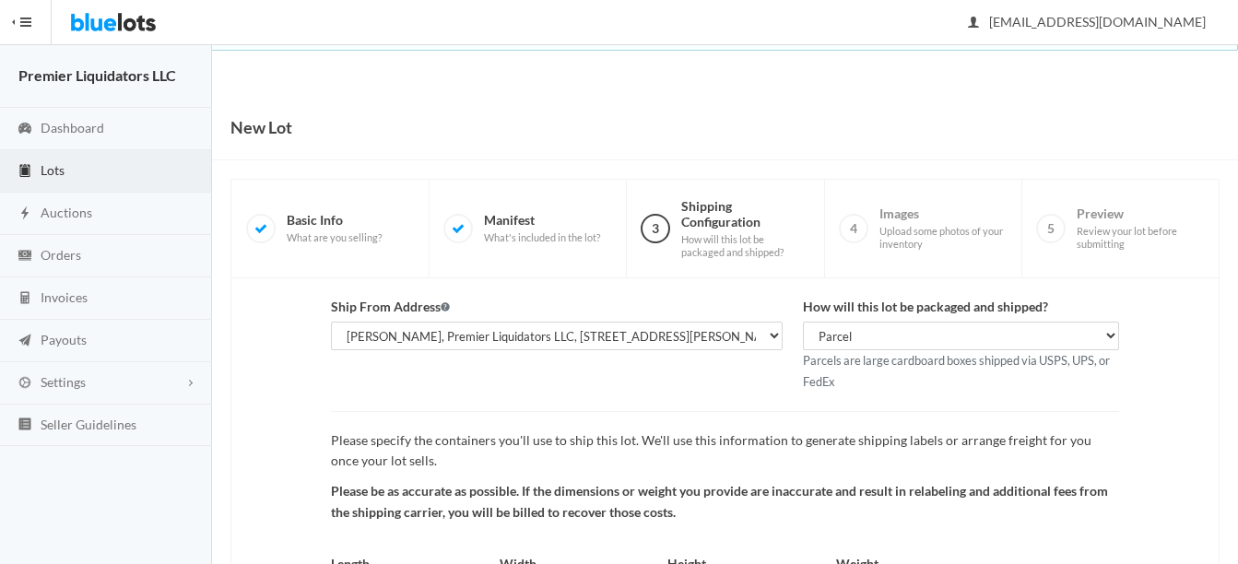
scroll to position [193, 0]
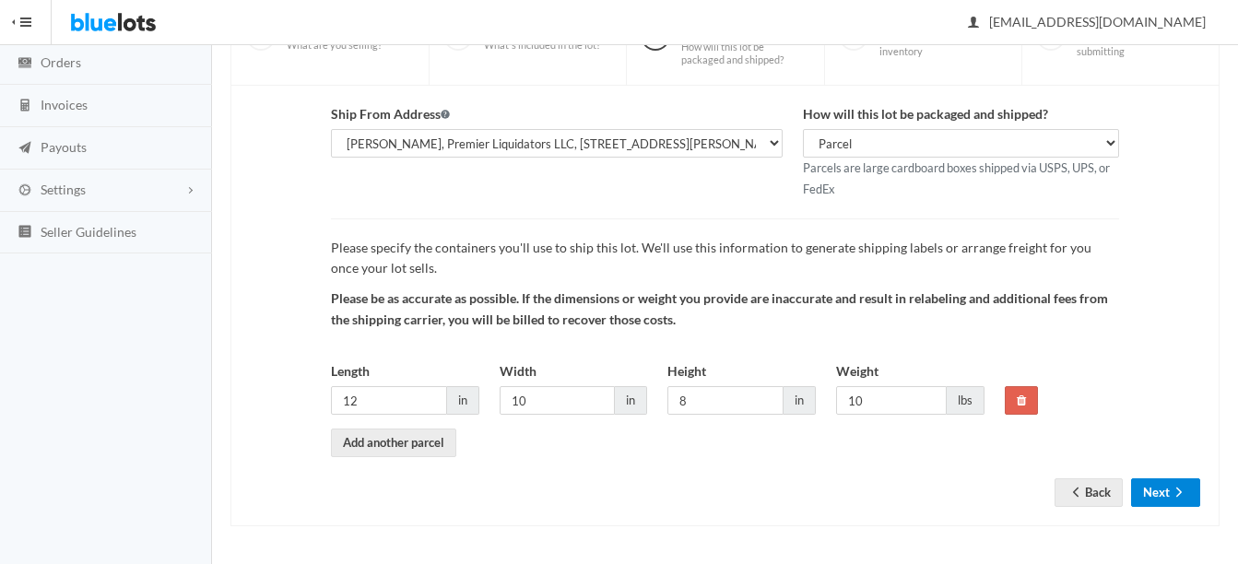
click at [1167, 489] on button "Next" at bounding box center [1165, 492] width 69 height 29
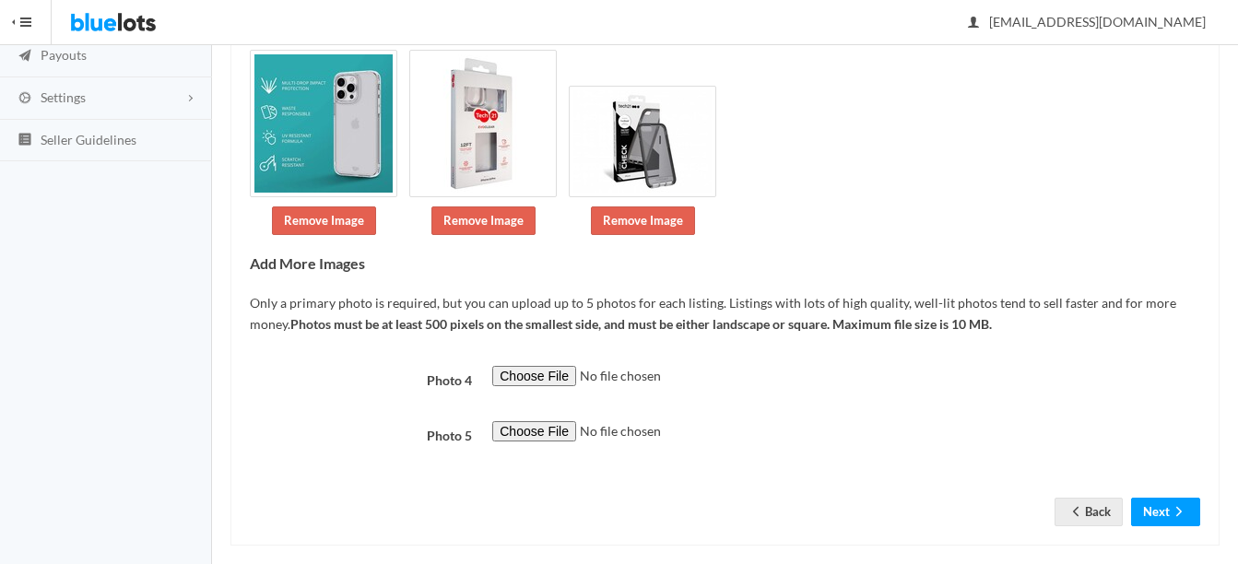
scroll to position [304, 0]
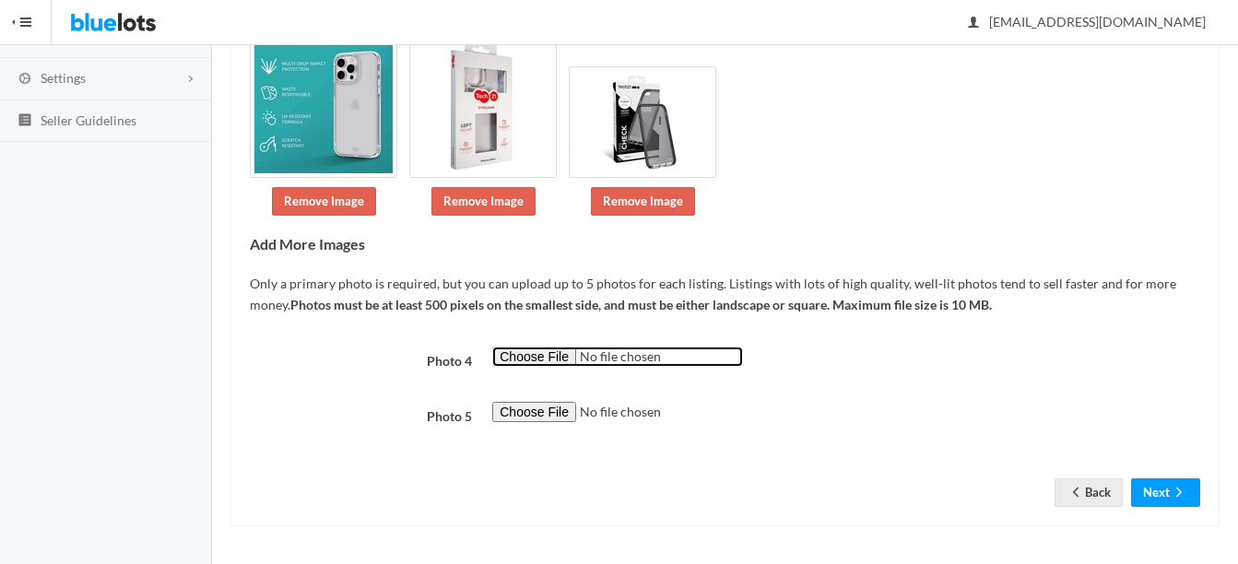
click at [515, 358] on input "file" at bounding box center [617, 356] width 251 height 21
type input "C:\fakepath\IMG_20250911_110522.jpg"
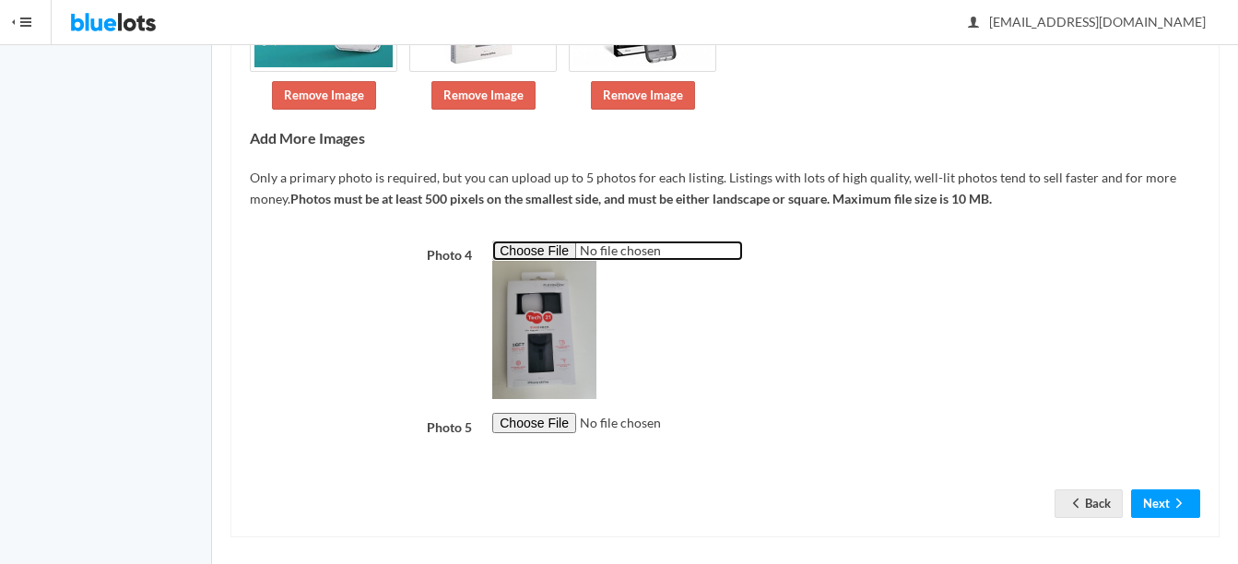
scroll to position [421, 0]
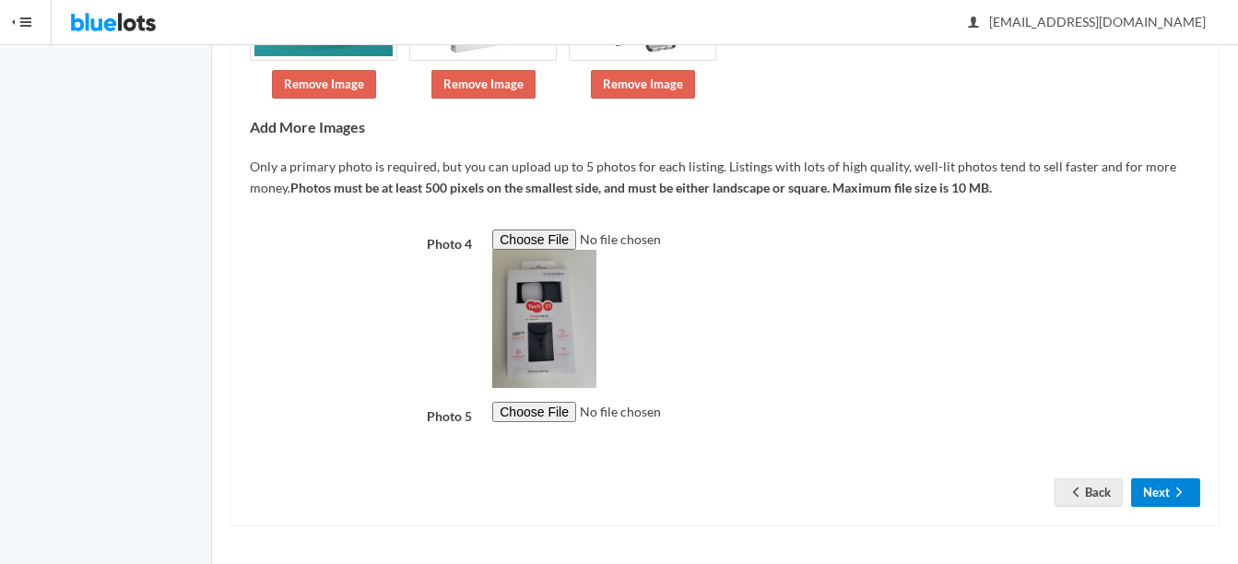
click at [1167, 481] on button "Next" at bounding box center [1165, 492] width 69 height 29
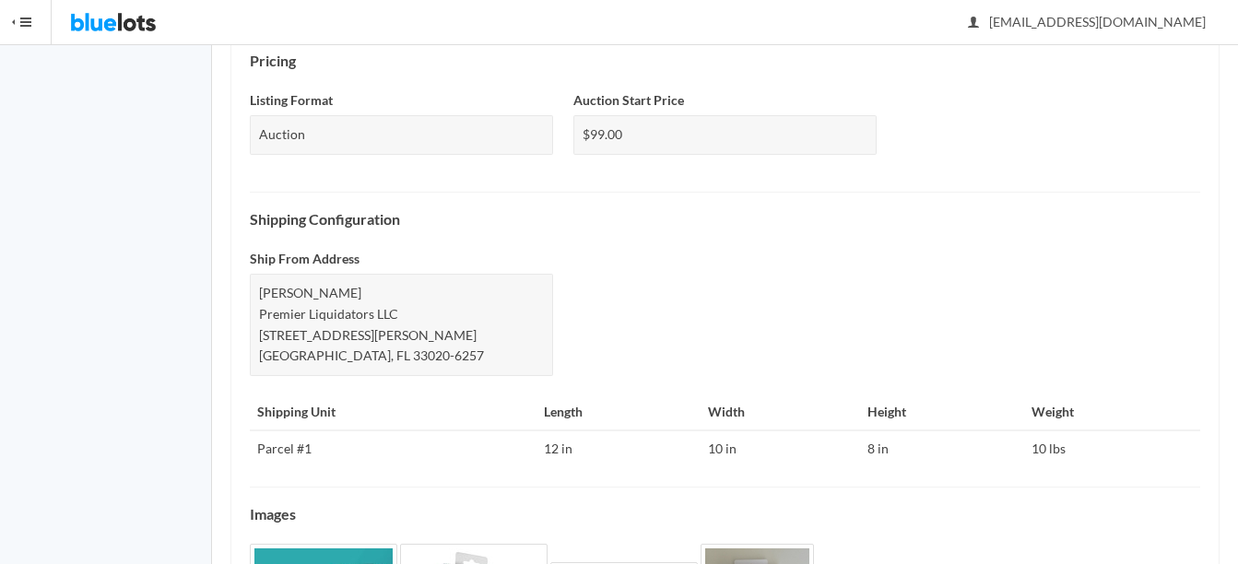
scroll to position [813, 0]
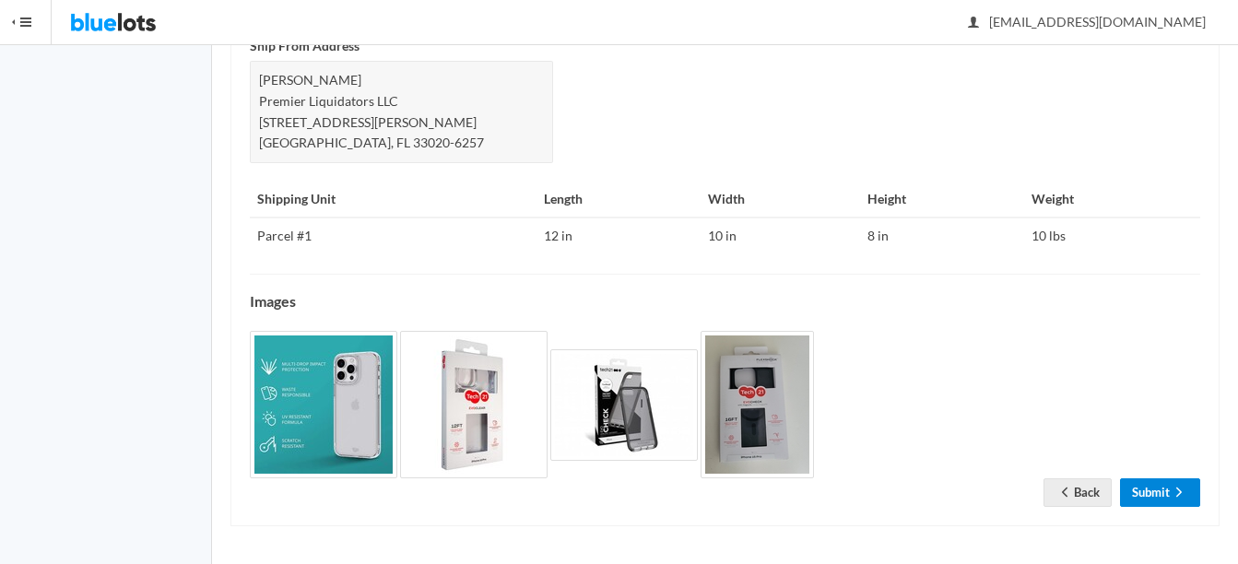
click at [1141, 491] on link "Submit" at bounding box center [1160, 492] width 80 height 29
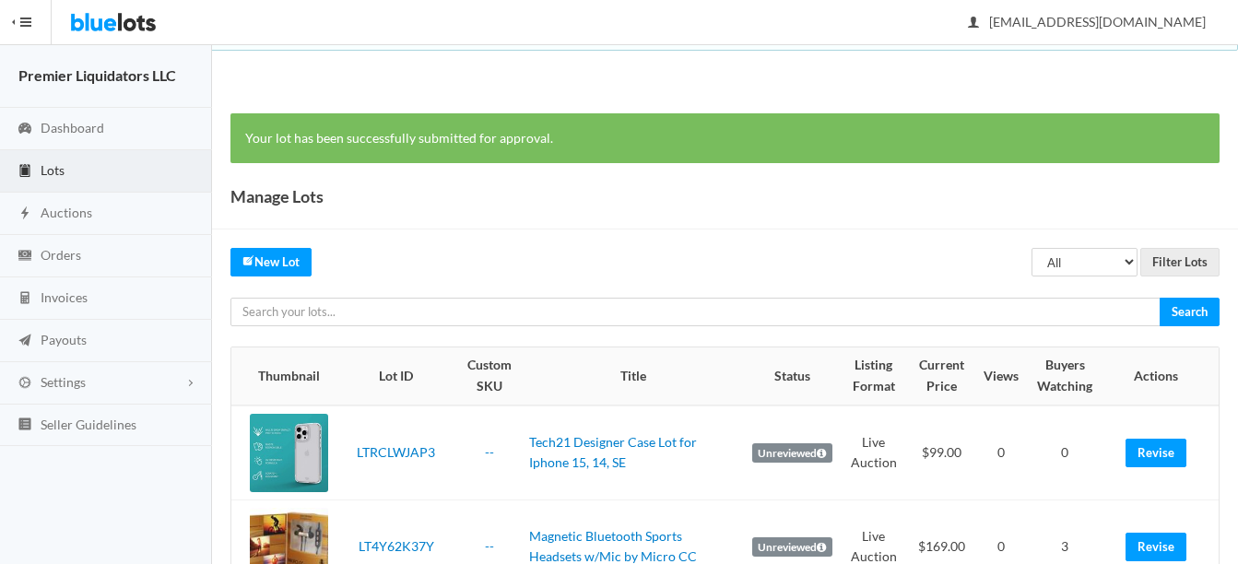
click at [46, 167] on span "Lots" at bounding box center [53, 170] width 24 height 16
